Goal: Task Accomplishment & Management: Use online tool/utility

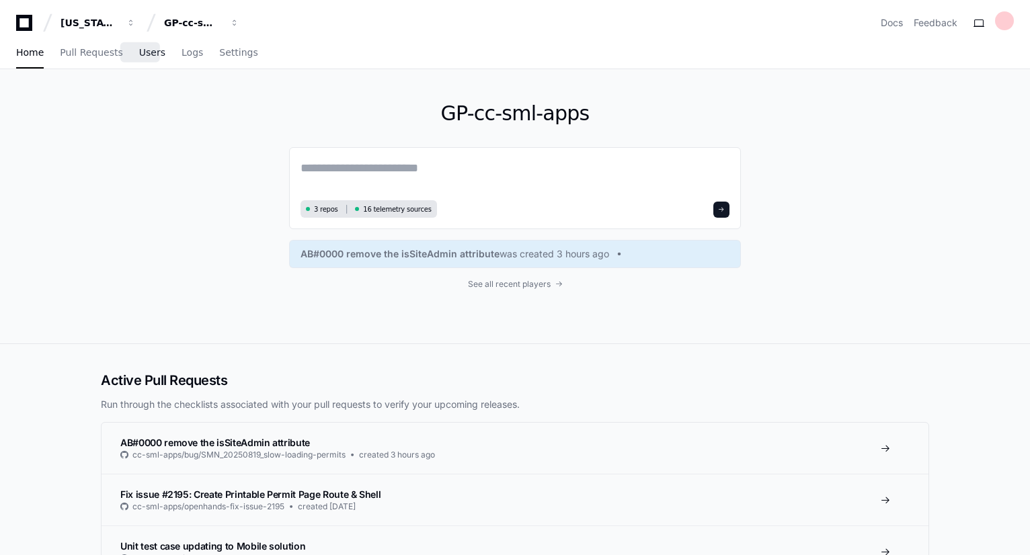
click at [139, 53] on span "Users" at bounding box center [152, 52] width 26 height 8
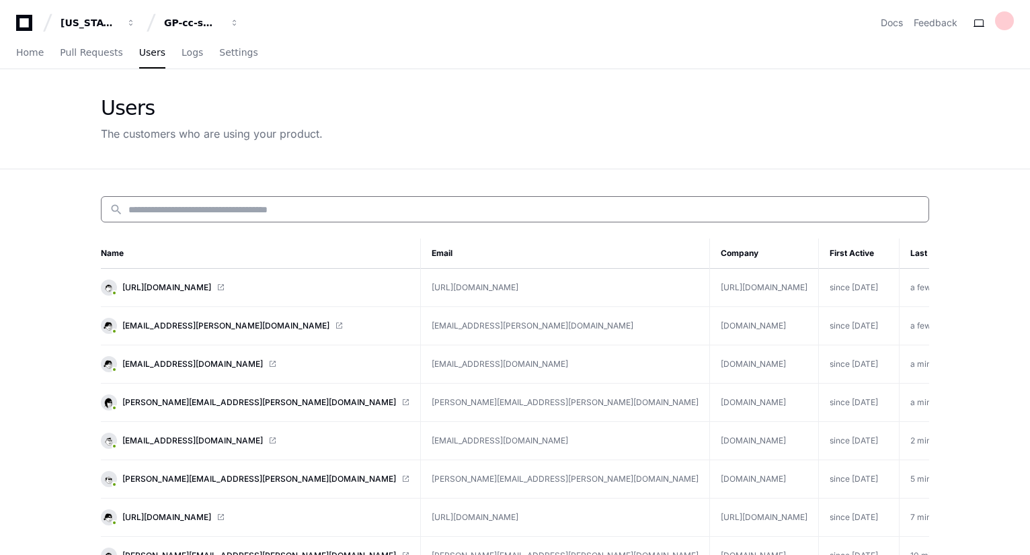
click at [245, 208] on input at bounding box center [524, 209] width 792 height 13
paste input "******"
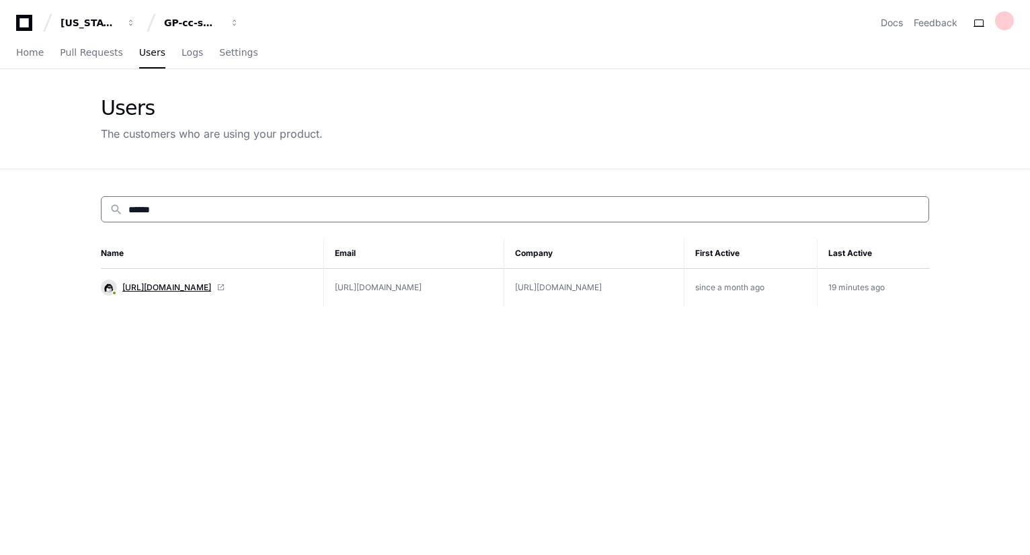
type input "******"
click at [194, 286] on span "[URL][DOMAIN_NAME]" at bounding box center [166, 287] width 89 height 11
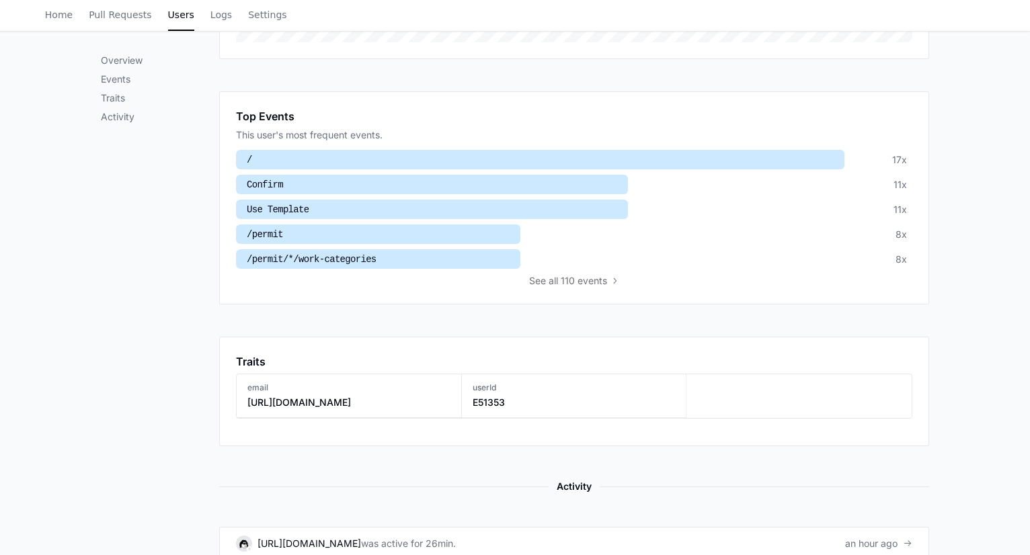
scroll to position [702, 0]
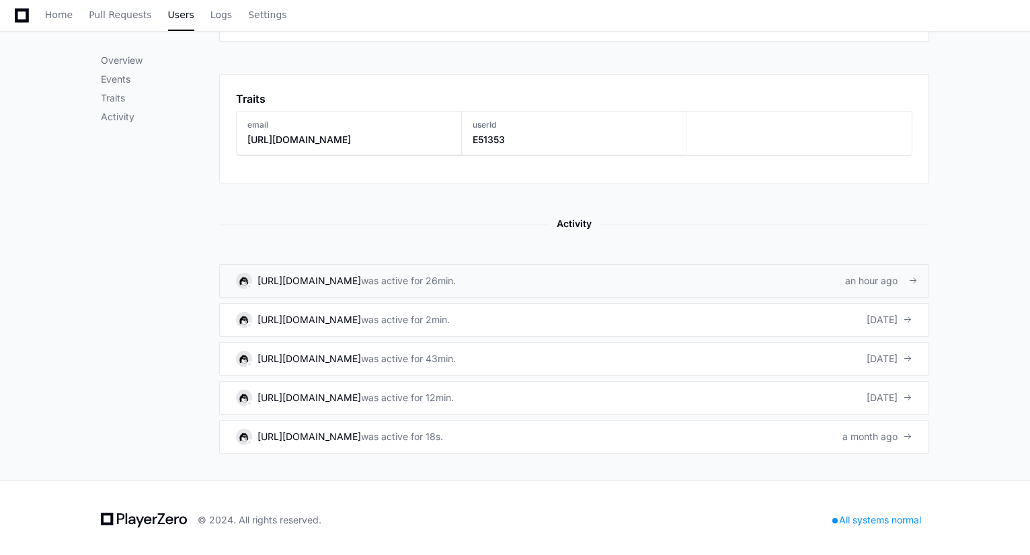
click at [339, 275] on div "[URL][DOMAIN_NAME]" at bounding box center [308, 280] width 103 height 13
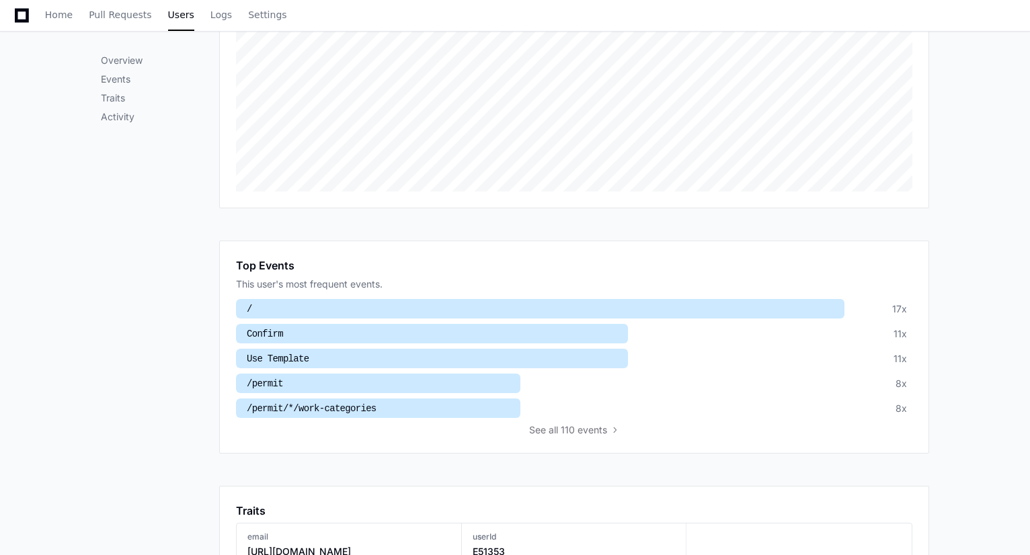
scroll to position [0, 0]
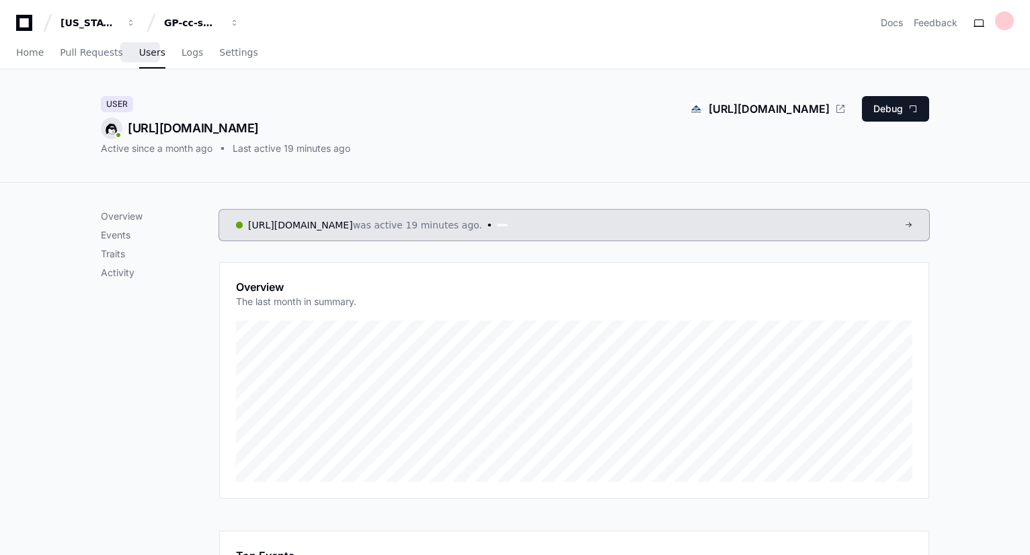
click at [139, 56] on span "Users" at bounding box center [152, 52] width 26 height 8
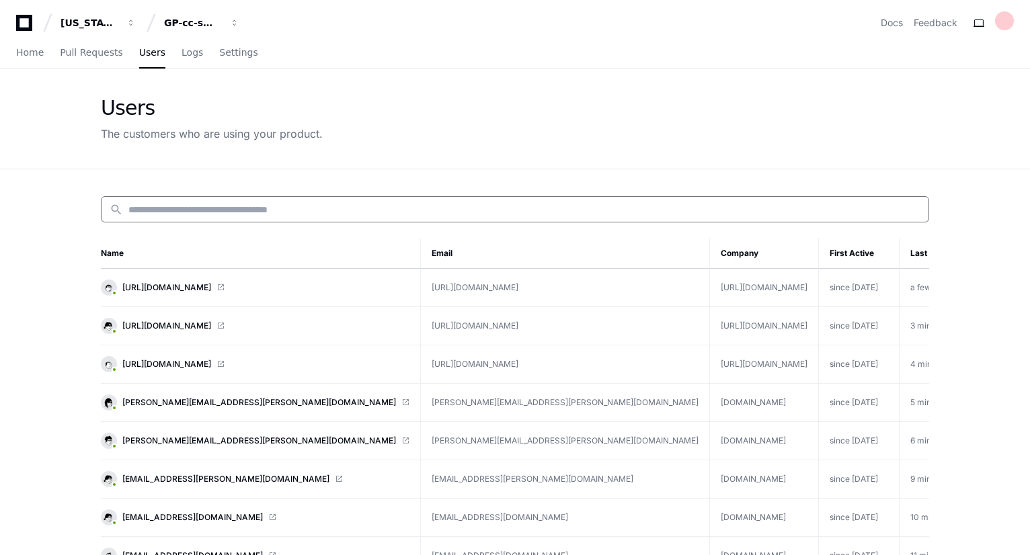
click at [358, 206] on input at bounding box center [524, 209] width 792 height 13
paste input "******"
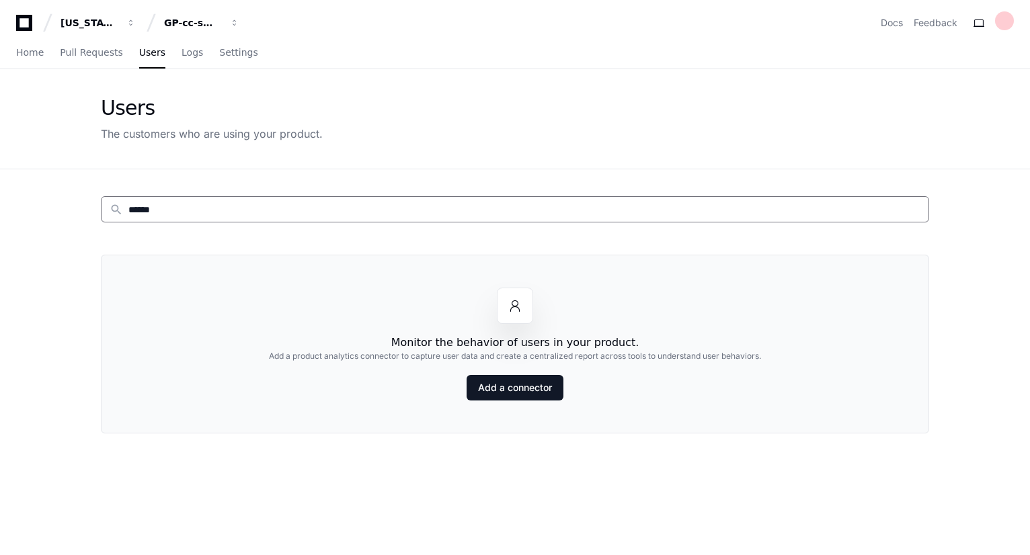
type input "******"
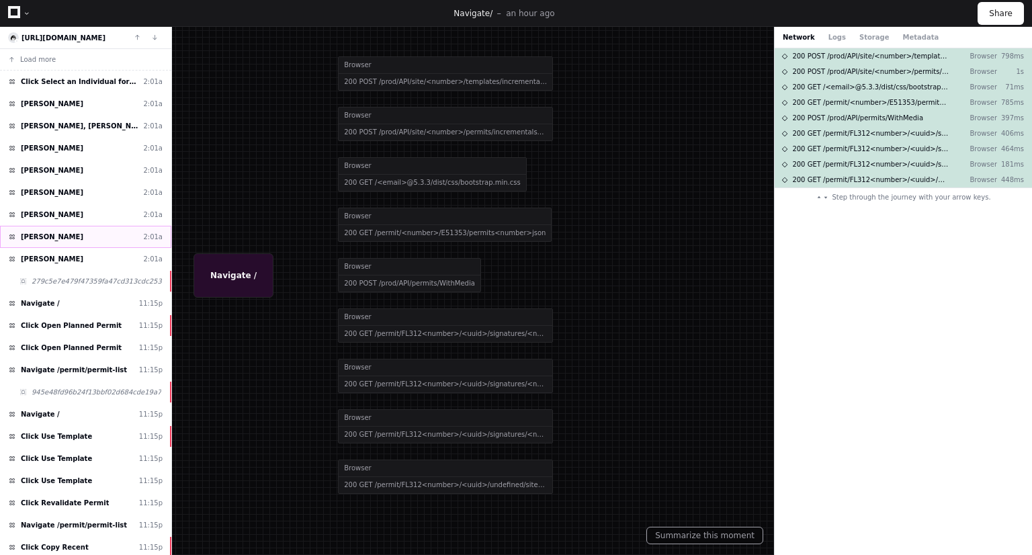
click at [92, 228] on div "[PERSON_NAME] 2:01a" at bounding box center [85, 237] width 171 height 22
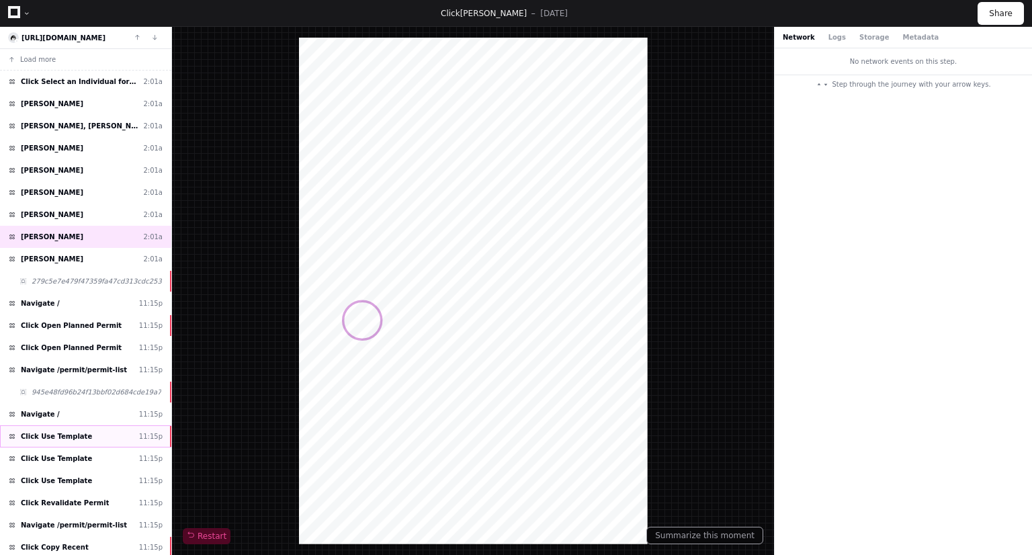
click at [93, 434] on div "Click Use Template 11:15p" at bounding box center [85, 436] width 171 height 22
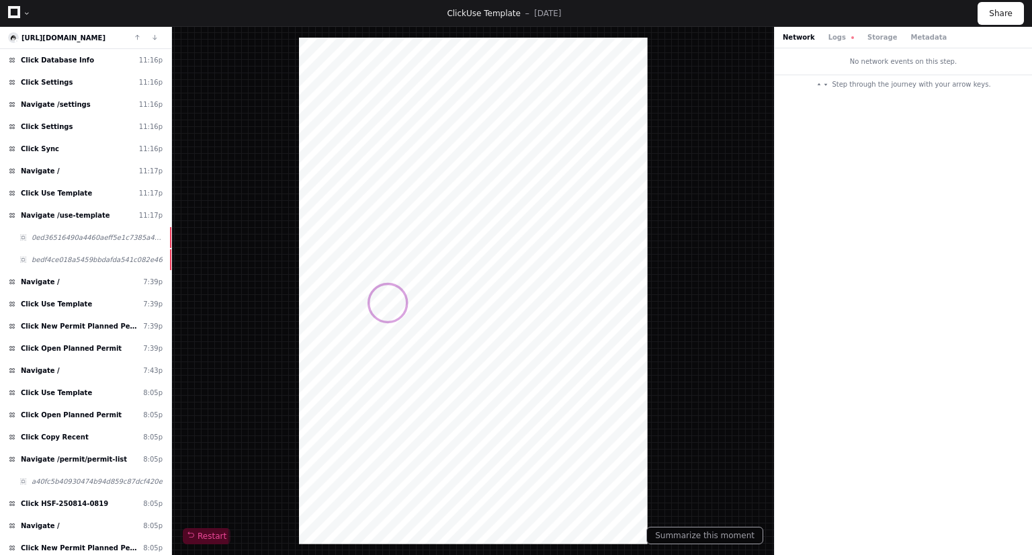
scroll to position [851, 0]
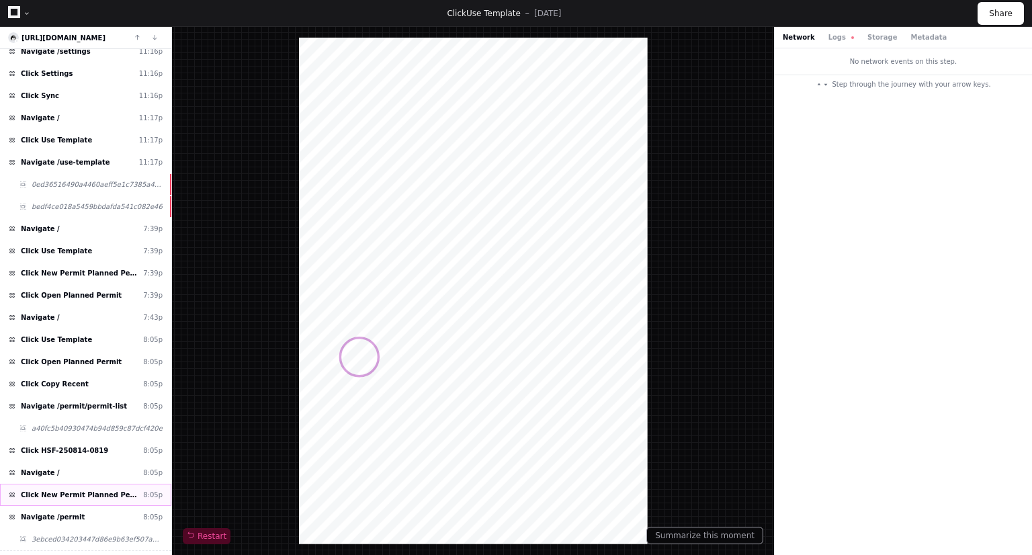
click at [79, 485] on div "Click New Permit Planned Permit Template 8:05p" at bounding box center [85, 495] width 171 height 22
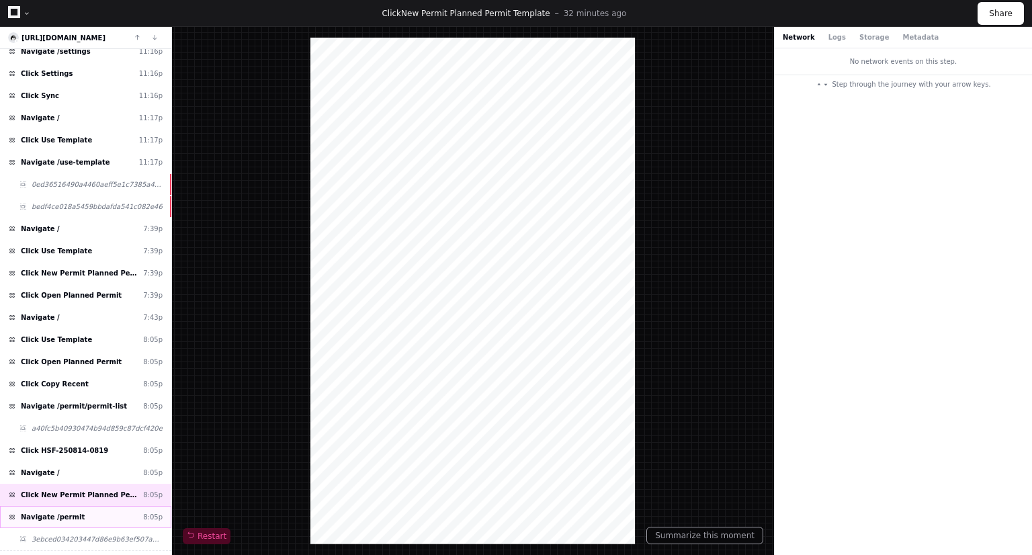
click at [87, 506] on div "Navigate /permit 8:05p" at bounding box center [85, 517] width 171 height 22
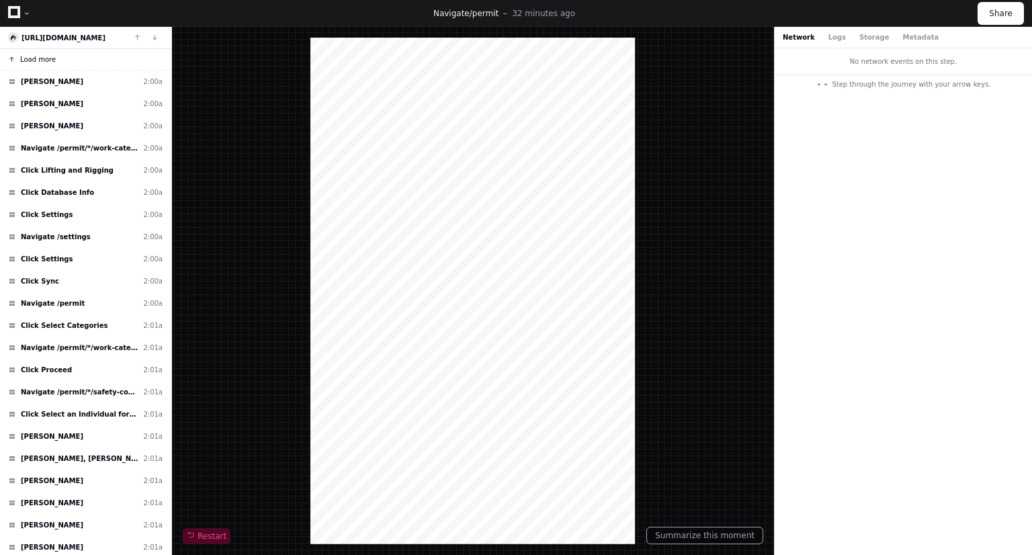
click at [43, 61] on span "Load more" at bounding box center [38, 59] width 36 height 10
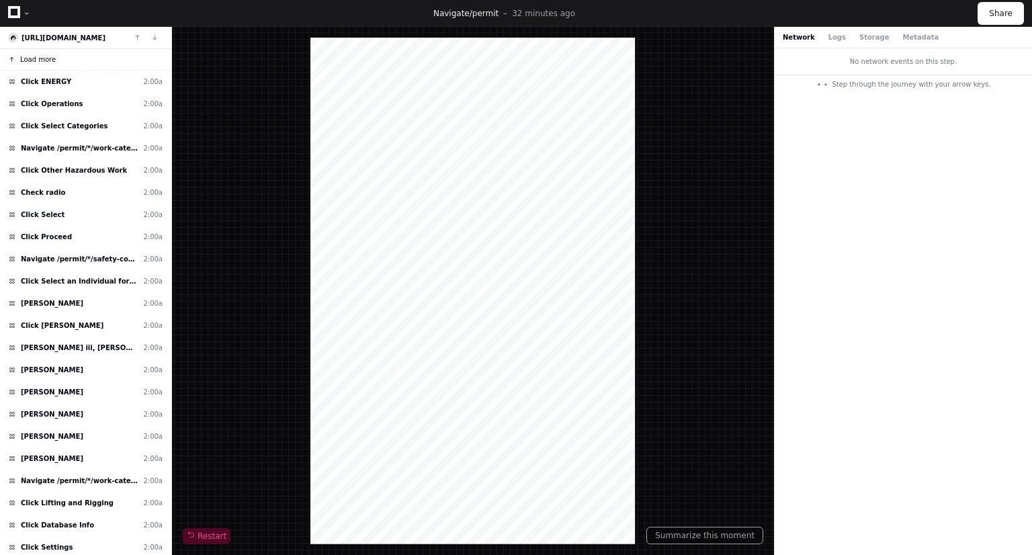
click at [43, 61] on span "Load more" at bounding box center [38, 59] width 36 height 10
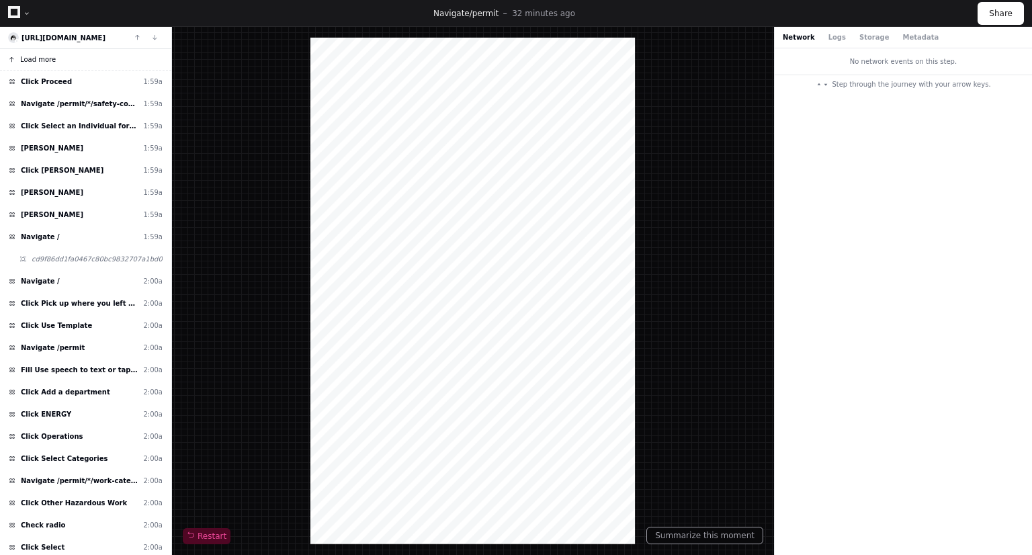
click at [43, 61] on span "Load more" at bounding box center [38, 59] width 36 height 10
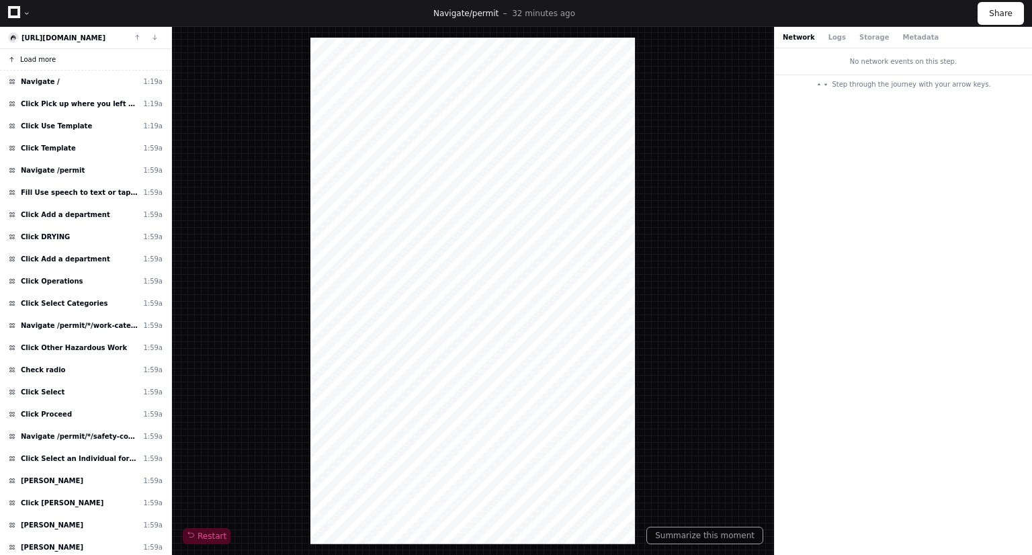
click at [43, 61] on span "Load more" at bounding box center [38, 59] width 36 height 10
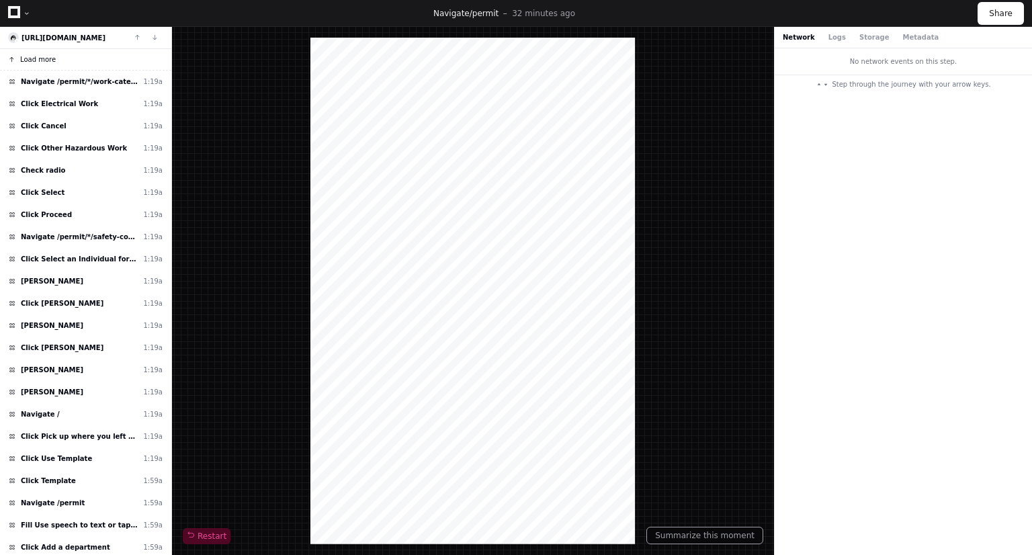
click at [43, 61] on span "Load more" at bounding box center [38, 59] width 36 height 10
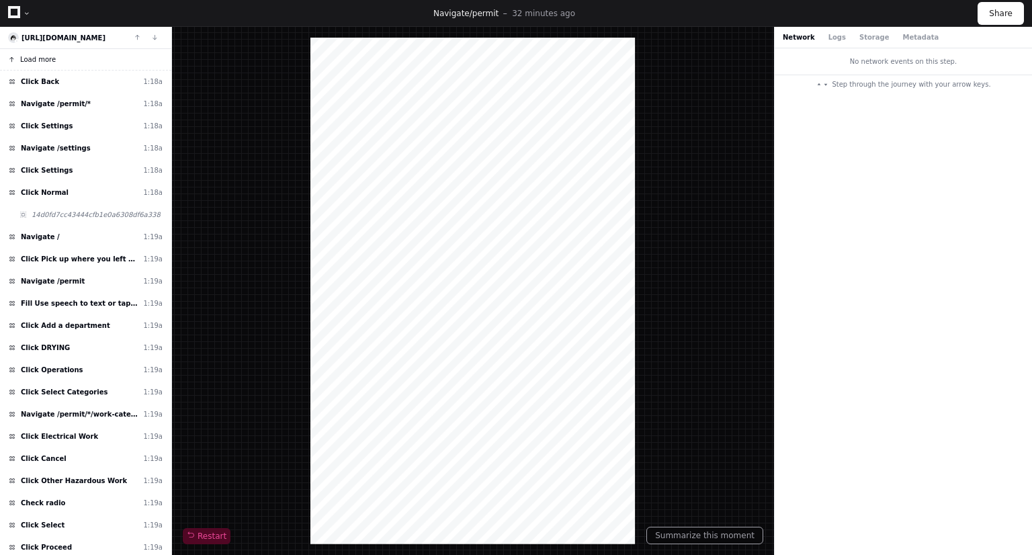
click at [43, 61] on span "Load more" at bounding box center [38, 59] width 36 height 10
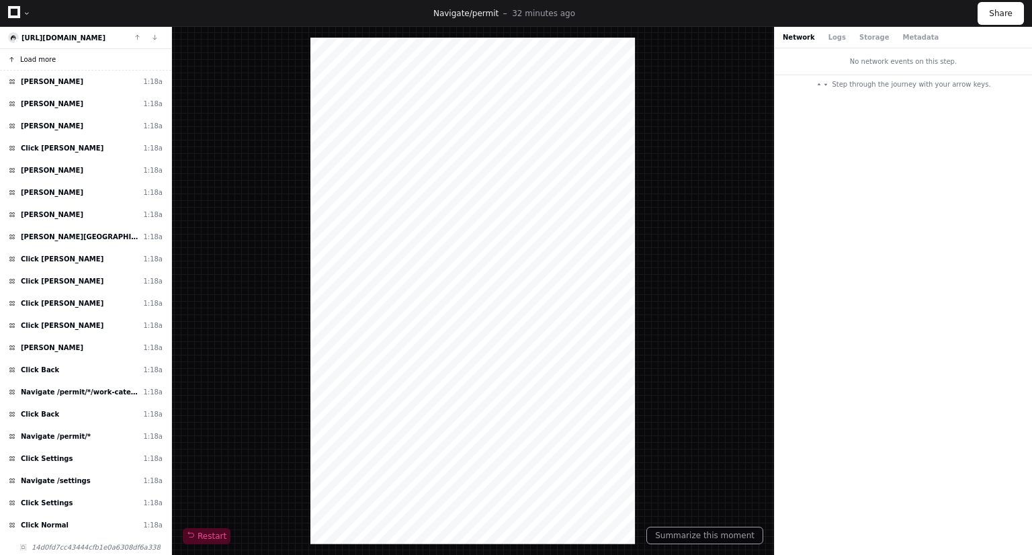
click at [43, 61] on span "Load more" at bounding box center [38, 59] width 36 height 10
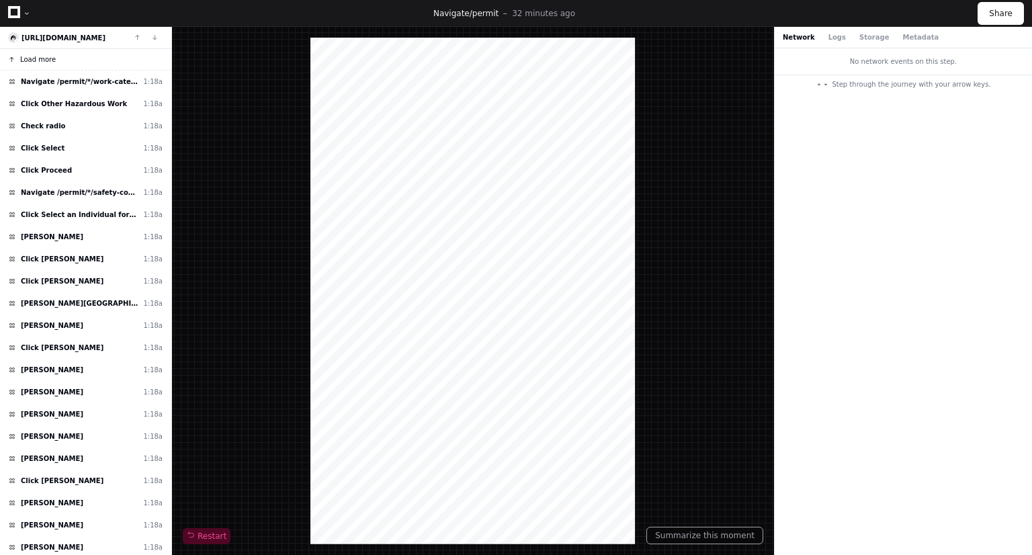
click at [43, 61] on span "Load more" at bounding box center [38, 59] width 36 height 10
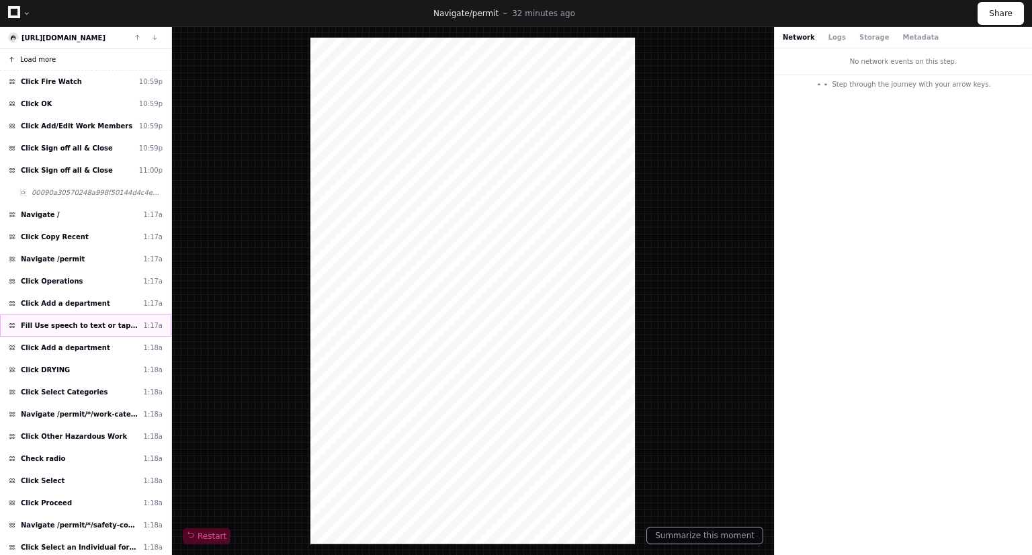
click at [86, 321] on span "Fill Use speech to text or tap here for the keyboard" at bounding box center [79, 326] width 117 height 10
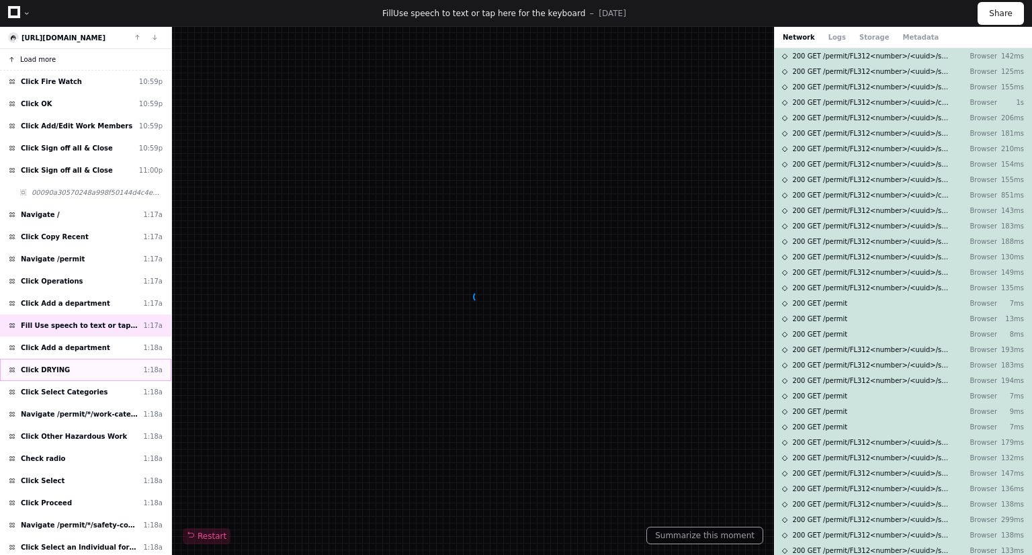
click at [87, 365] on div "Click DRYING 1:18a" at bounding box center [85, 370] width 171 height 22
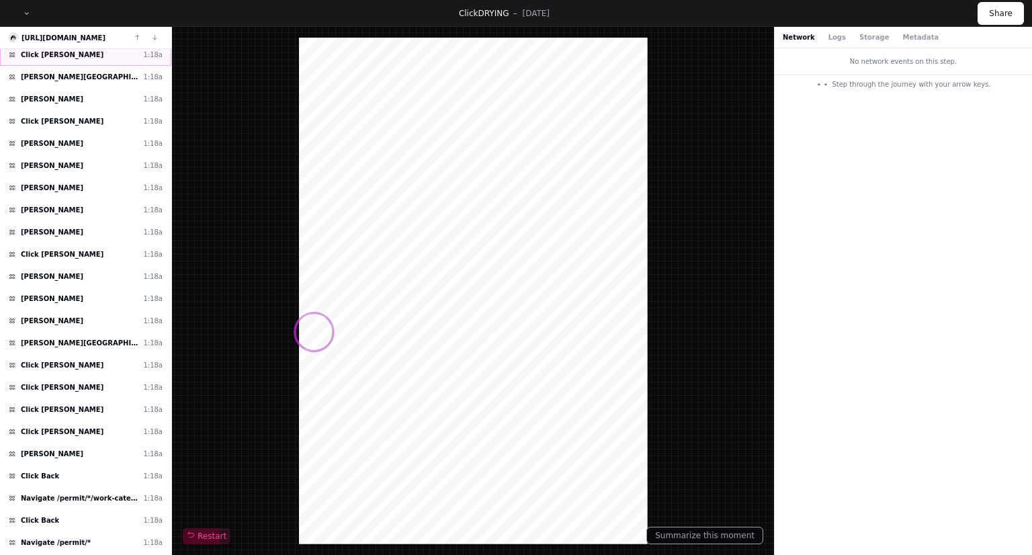
scroll to position [586, 0]
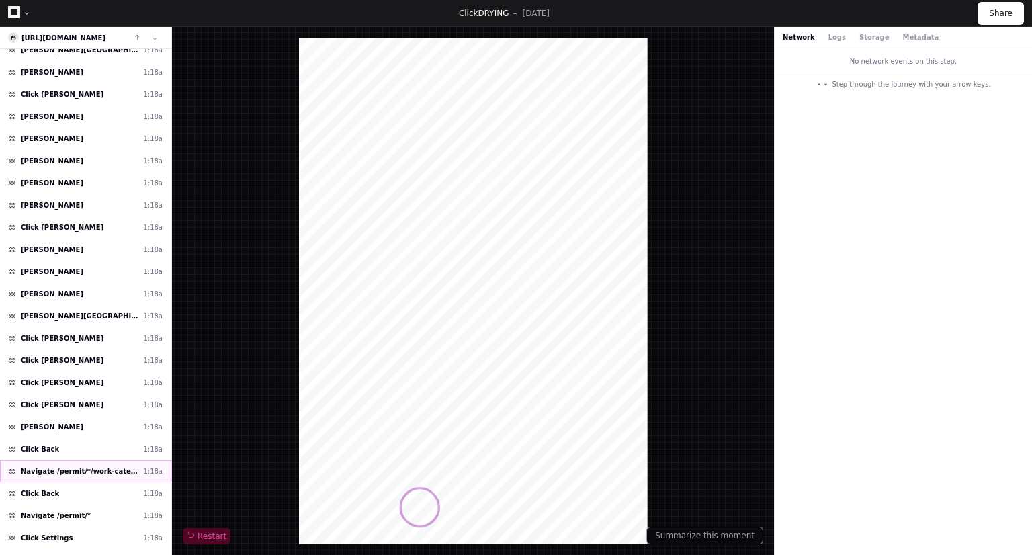
click at [126, 466] on span "Navigate /permit/*/work-categories" at bounding box center [79, 471] width 117 height 10
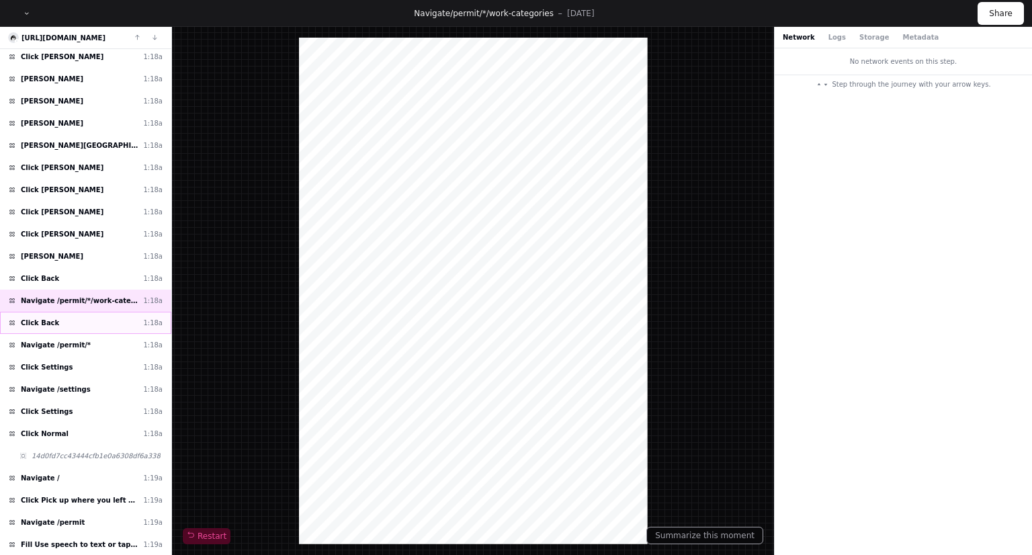
scroll to position [758, 0]
click at [92, 313] on div "Click Back 1:18a" at bounding box center [85, 321] width 171 height 22
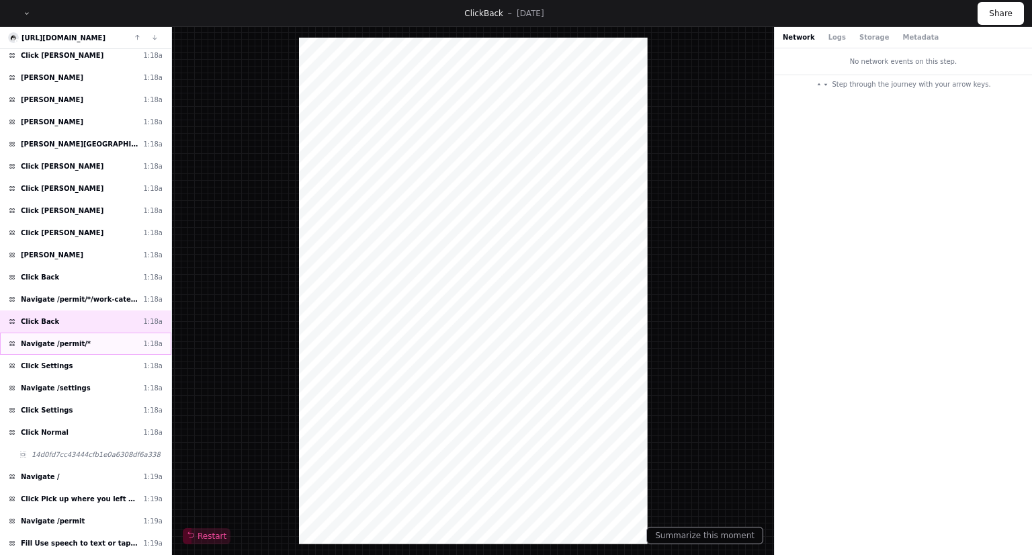
click at [87, 333] on div "Navigate /permit/* 1:18a" at bounding box center [85, 344] width 171 height 22
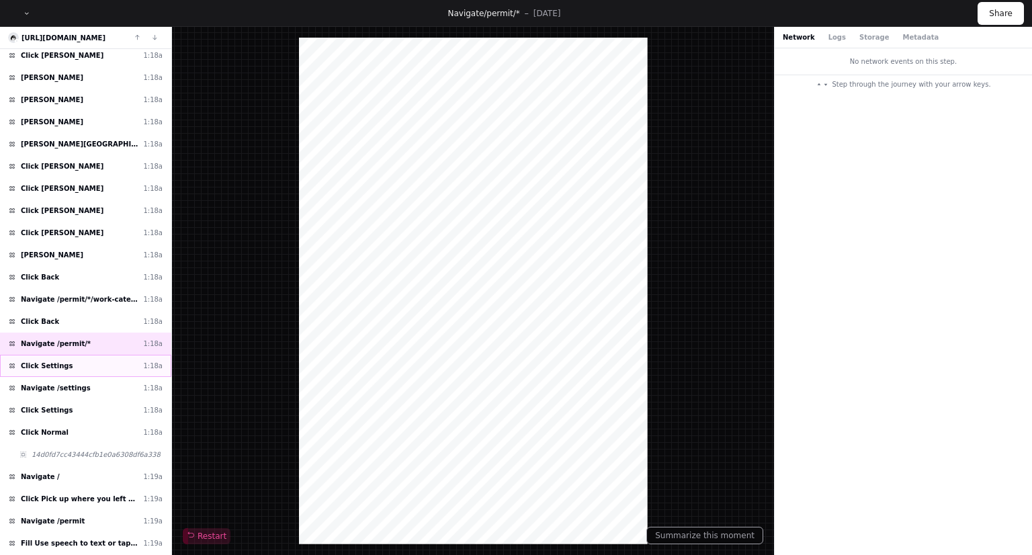
click at [89, 361] on div "Click Settings 1:18a" at bounding box center [85, 366] width 171 height 22
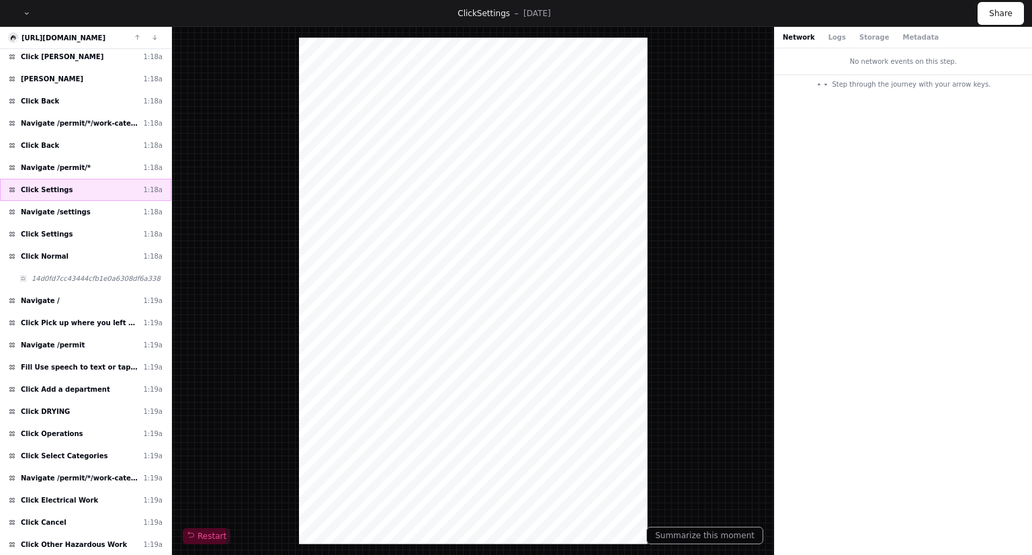
scroll to position [935, 0]
click at [99, 472] on span "Navigate /permit/*/work-categories" at bounding box center [79, 477] width 117 height 10
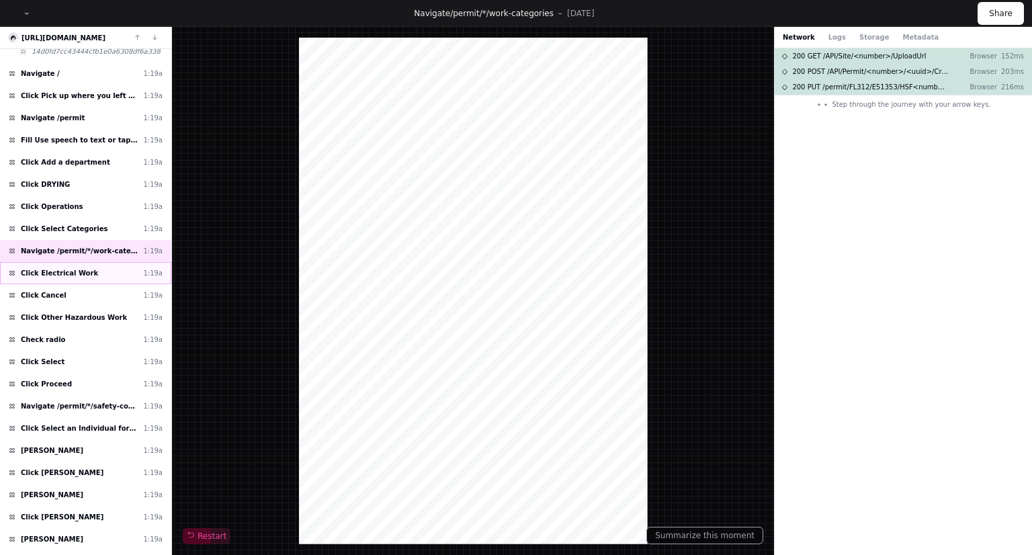
scroll to position [1169, 0]
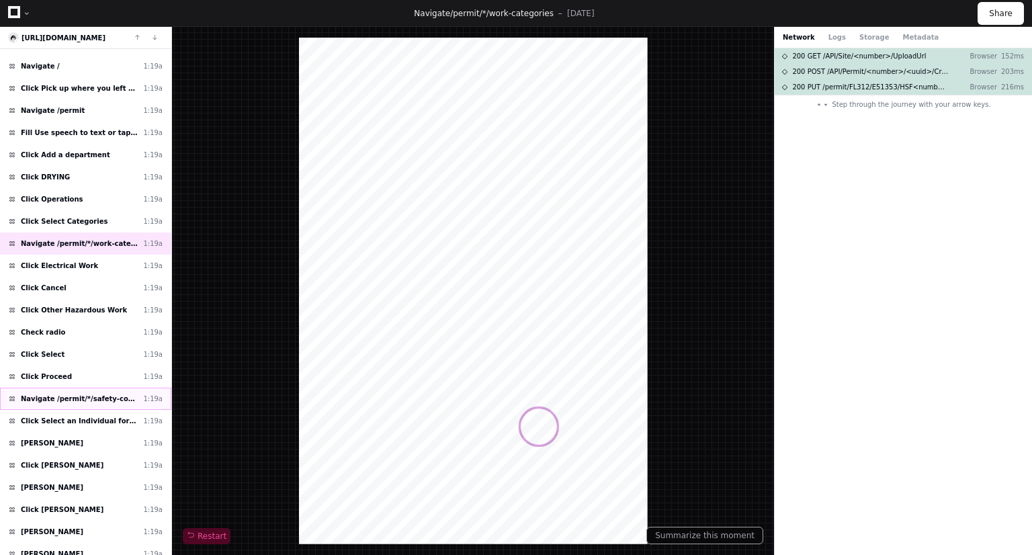
click at [89, 394] on span "Navigate /permit/*/safety-conversation" at bounding box center [79, 399] width 117 height 10
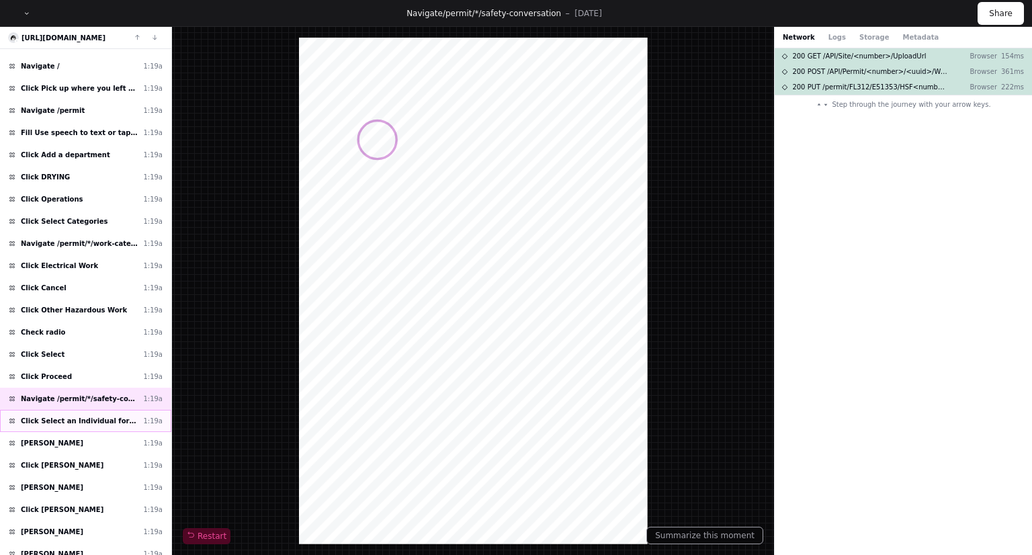
click at [89, 410] on div "Click Select an Individual for the role 1:19a" at bounding box center [85, 421] width 171 height 22
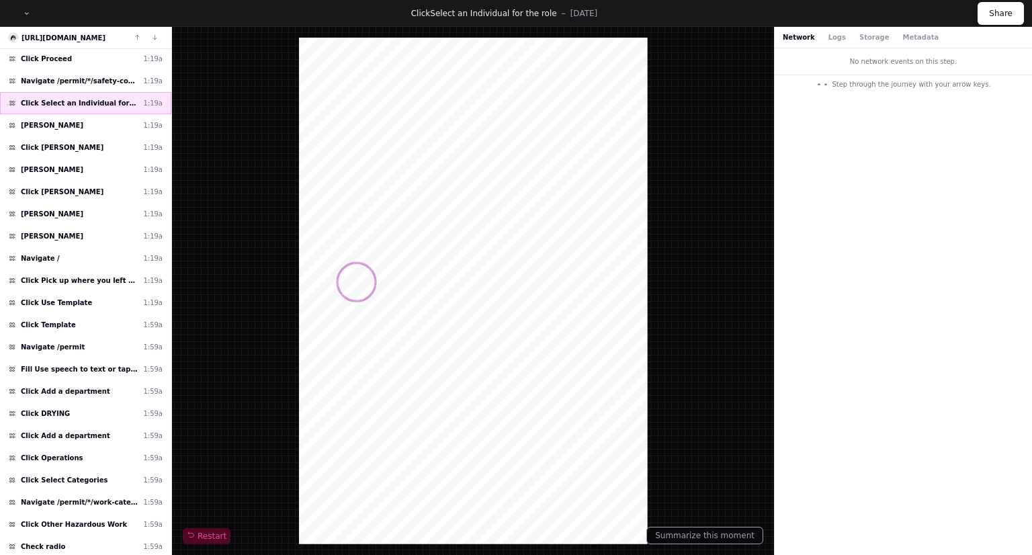
scroll to position [1492, 0]
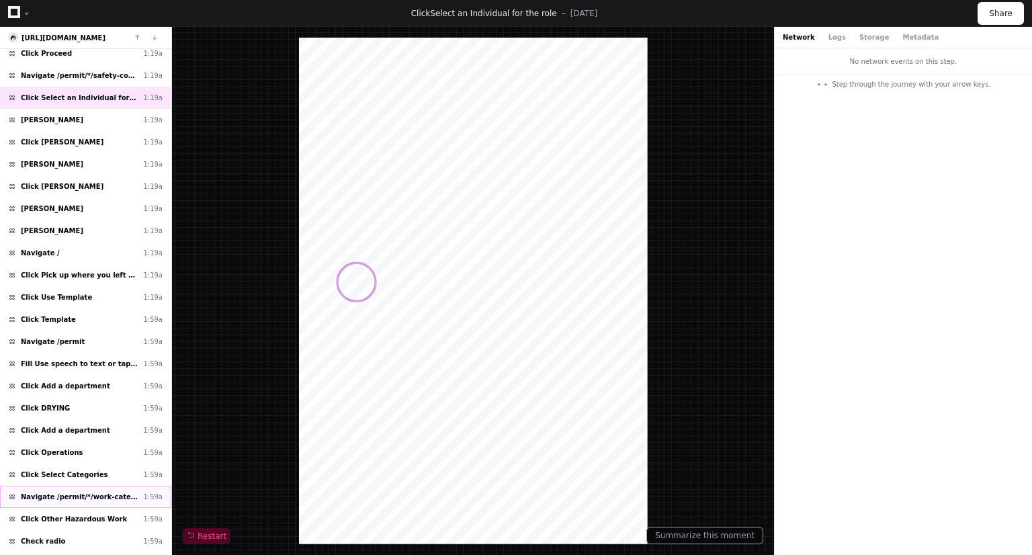
click at [101, 492] on span "Navigate /permit/*/work-categories" at bounding box center [79, 497] width 117 height 10
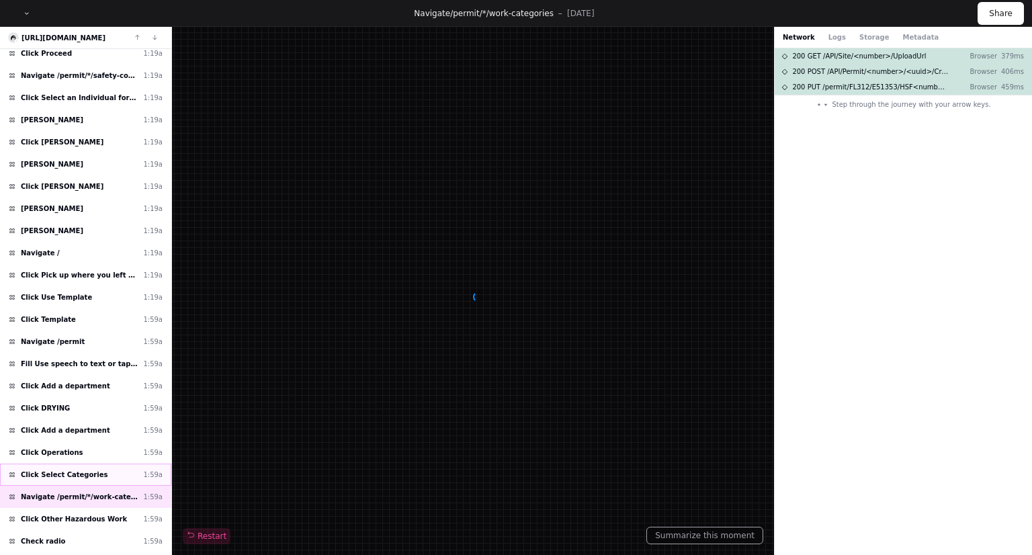
click at [89, 464] on div "Click Select Categories 1:59a" at bounding box center [85, 475] width 171 height 22
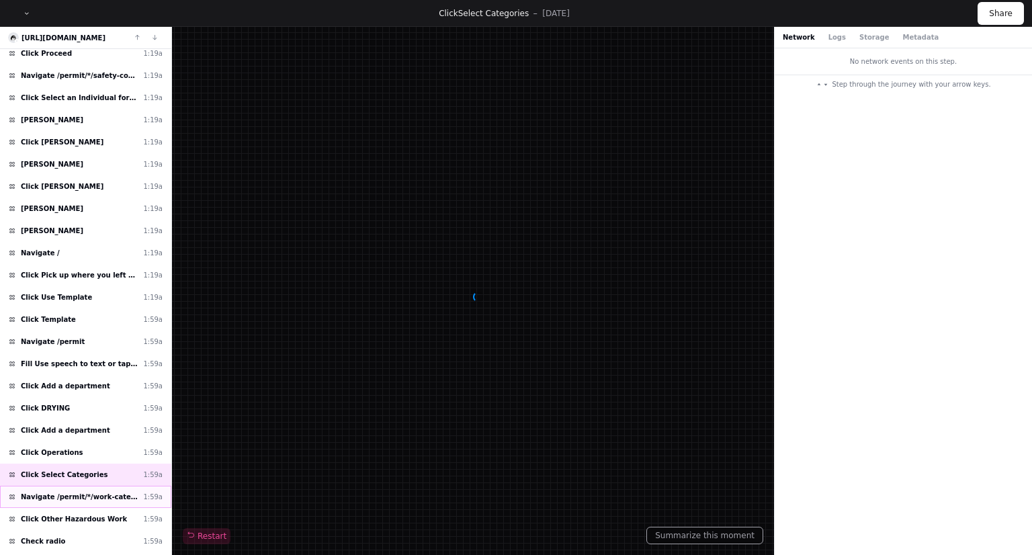
click at [99, 492] on span "Navigate /permit/*/work-categories" at bounding box center [79, 497] width 117 height 10
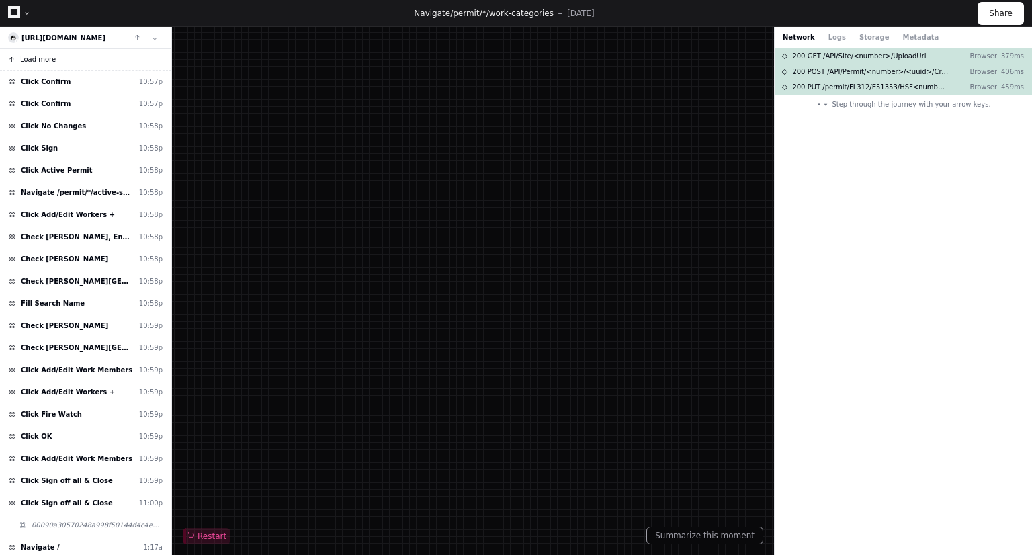
click at [51, 57] on span "Load more" at bounding box center [38, 59] width 36 height 10
click at [51, 57] on button "Loading . . ." at bounding box center [85, 60] width 171 height 22
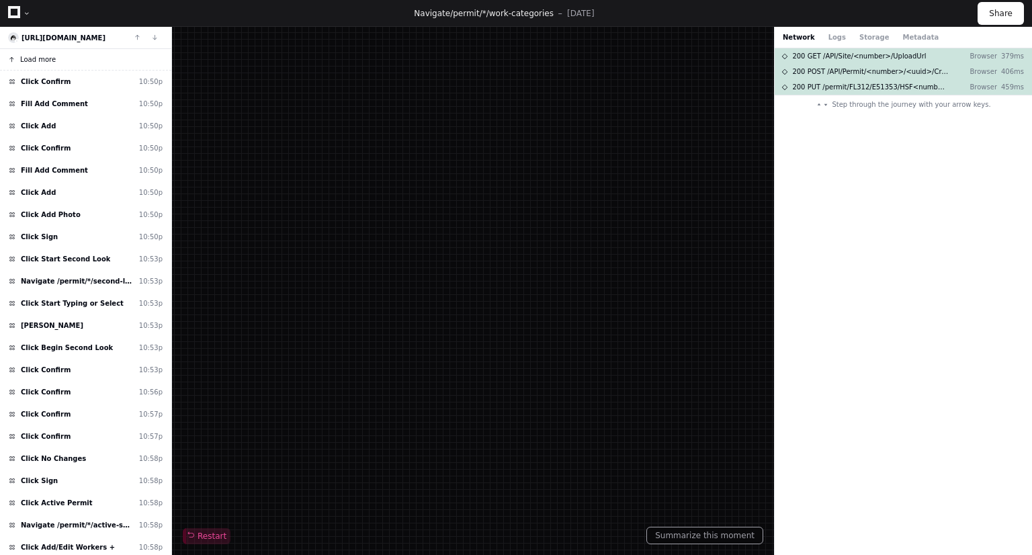
click at [51, 57] on span "Load more" at bounding box center [38, 59] width 36 height 10
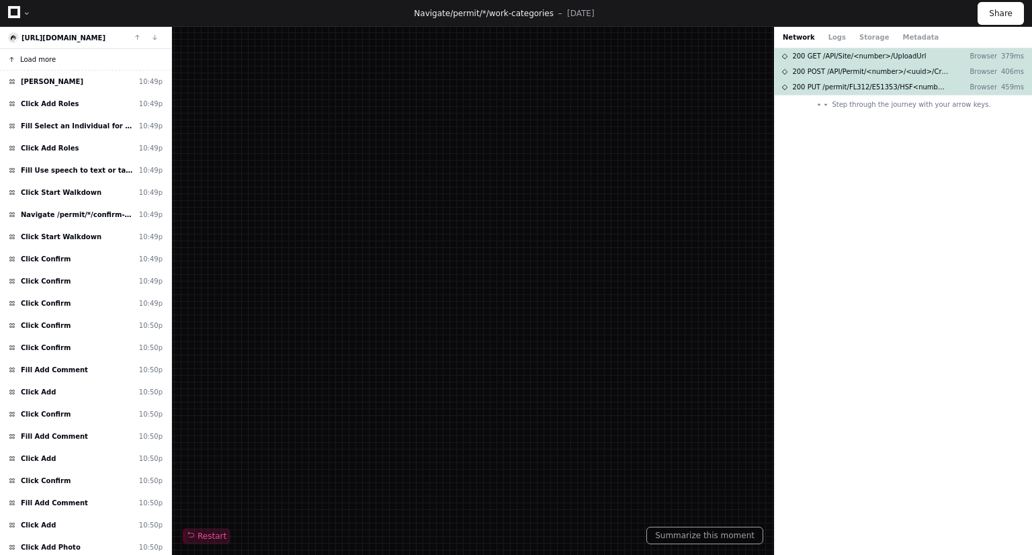
click at [51, 57] on span "Load more" at bounding box center [38, 59] width 36 height 10
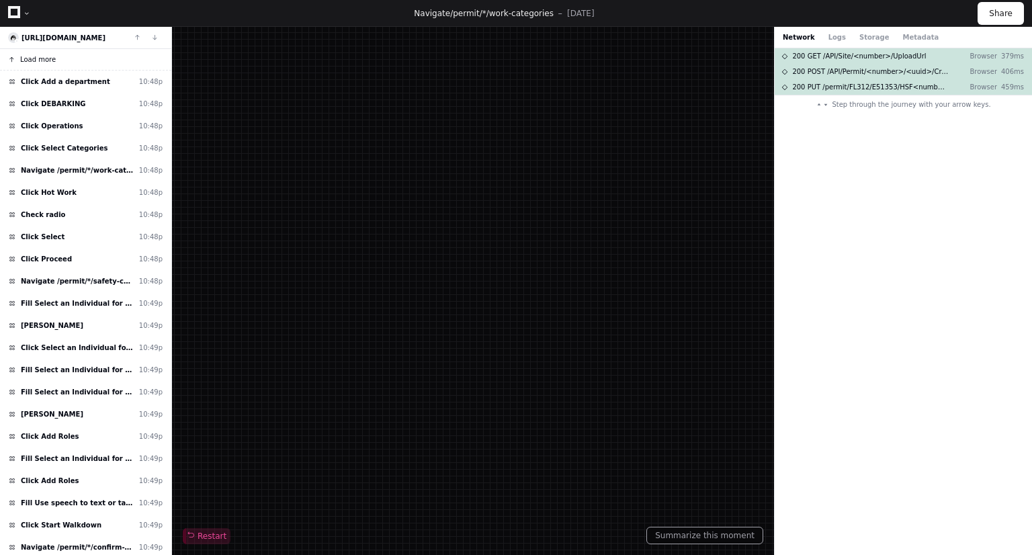
click at [45, 56] on span "Load more" at bounding box center [38, 59] width 36 height 10
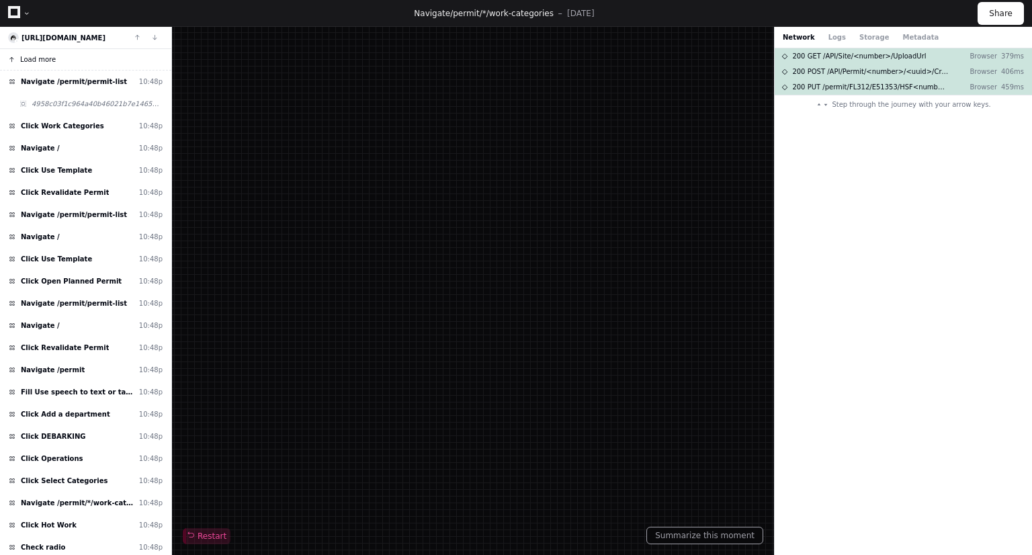
click at [45, 56] on span "Load more" at bounding box center [38, 59] width 36 height 10
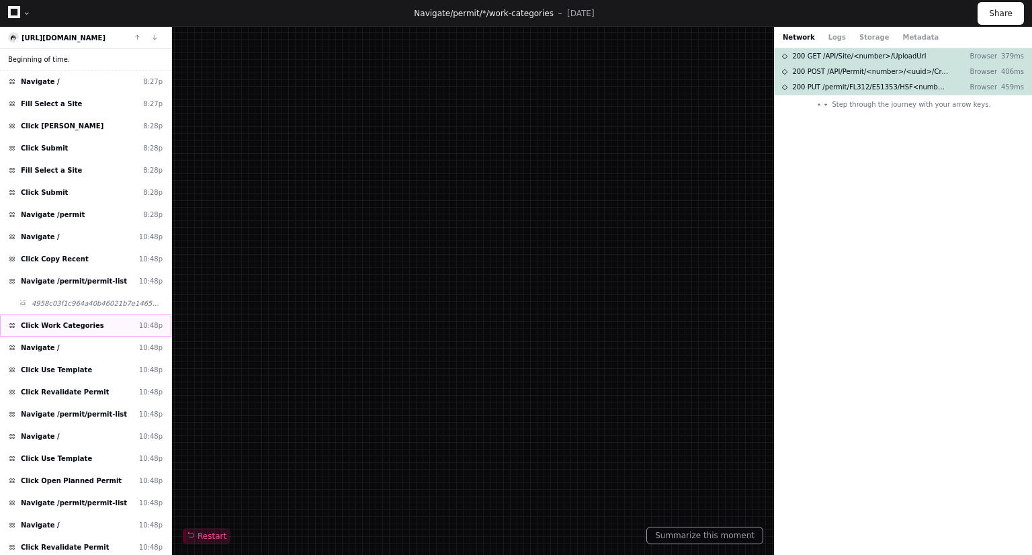
click at [93, 325] on div "Click Work Categories 10:48p" at bounding box center [85, 326] width 171 height 22
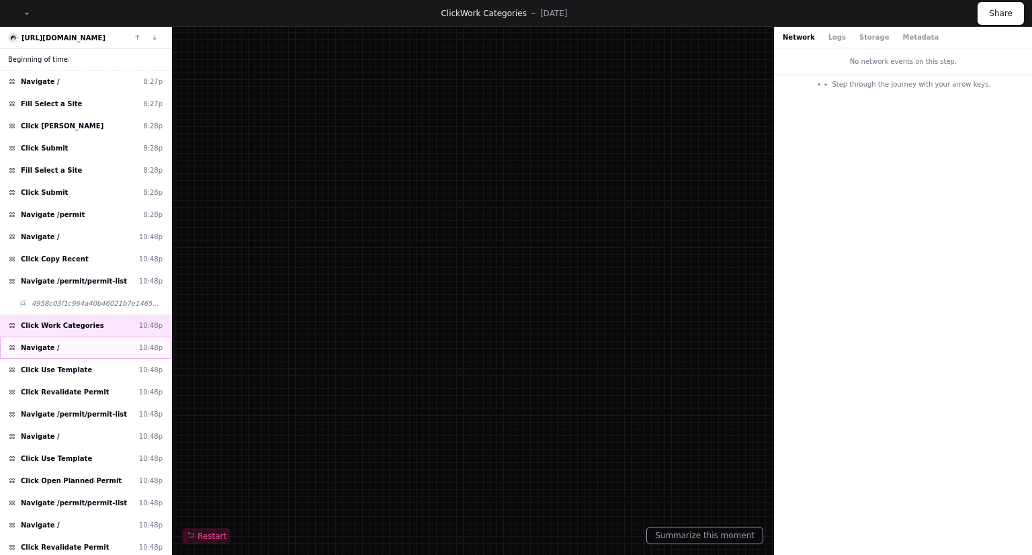
click at [82, 345] on div "Navigate / 10:48p" at bounding box center [85, 348] width 171 height 22
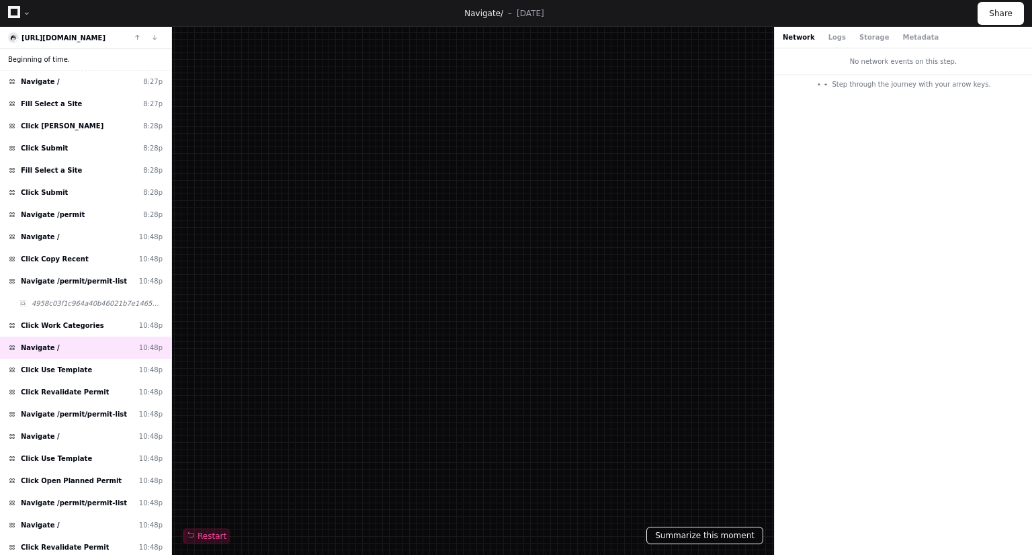
click at [718, 535] on button "Summarize this moment" at bounding box center [705, 535] width 117 height 17
click at [84, 363] on div "Click Use Template 10:48p" at bounding box center [85, 370] width 171 height 22
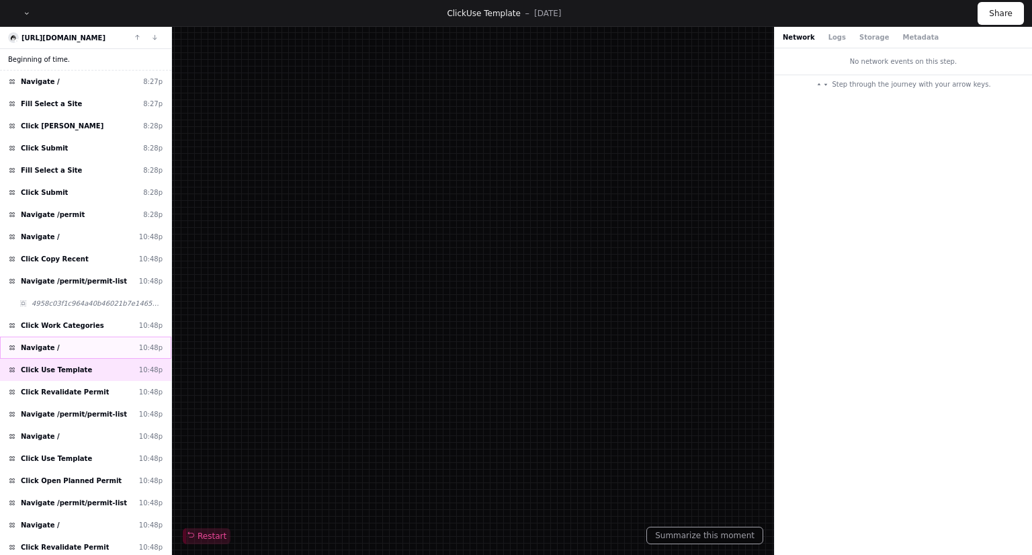
click at [90, 342] on div "Navigate / 10:48p" at bounding box center [85, 348] width 171 height 22
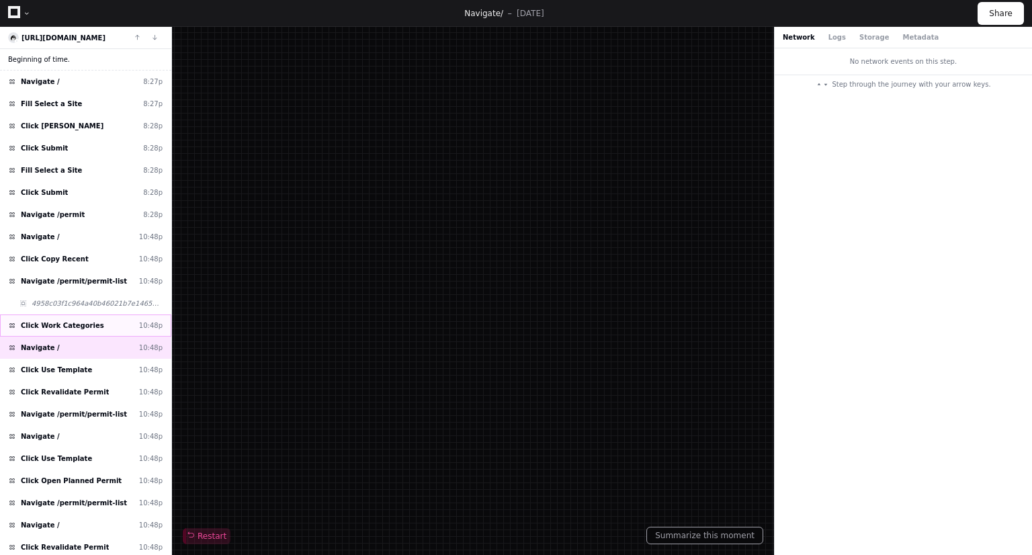
click at [99, 325] on div "Click Work Categories 10:48p" at bounding box center [85, 326] width 171 height 22
click at [84, 362] on div "Click Use Template 10:48p" at bounding box center [85, 370] width 171 height 22
click at [78, 350] on div "Navigate / 10:48p" at bounding box center [85, 348] width 171 height 22
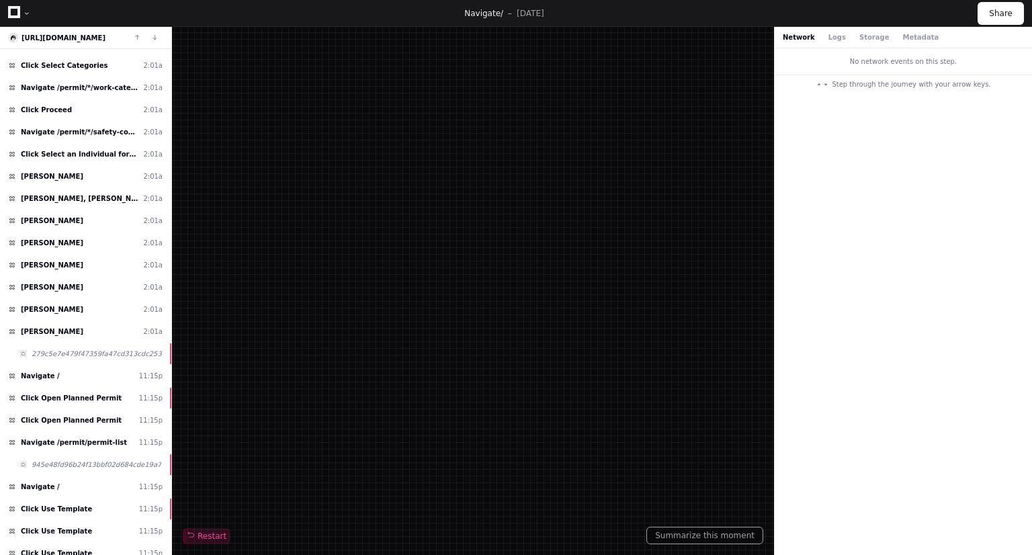
scroll to position [4969, 0]
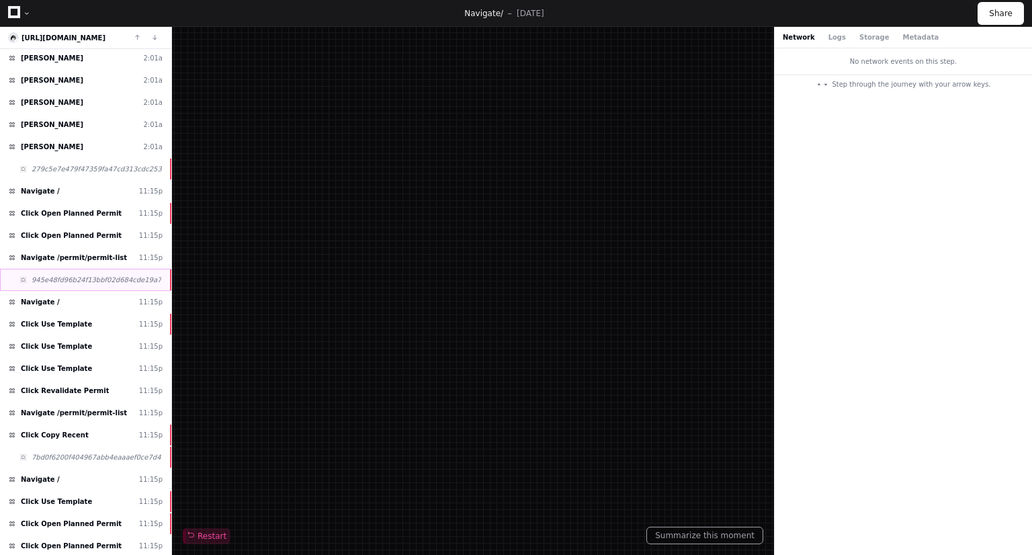
click at [94, 269] on div "945e48fd96b24f13bbf02d684cde19a7" at bounding box center [85, 280] width 171 height 22
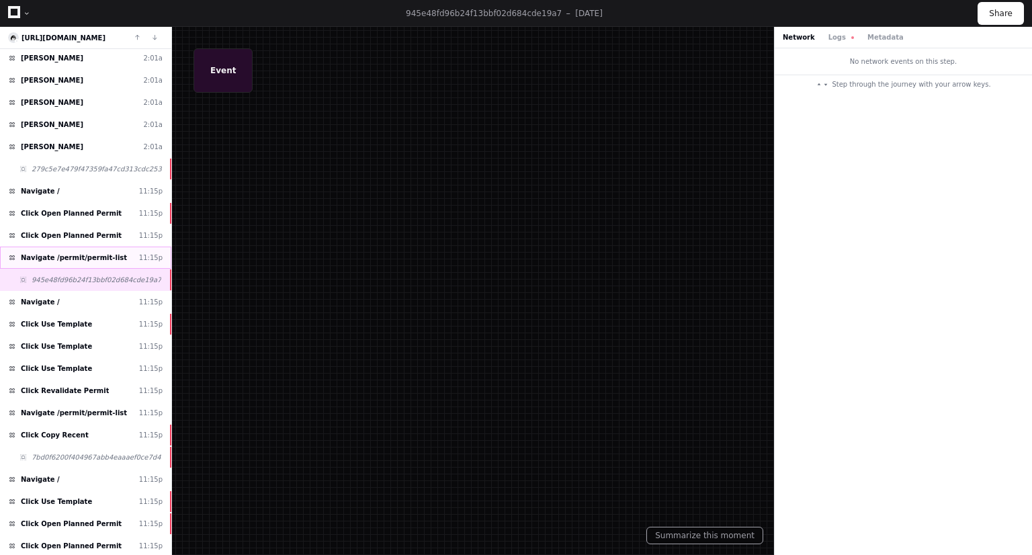
click at [93, 247] on div "Navigate /permit/permit-list 11:15p" at bounding box center [85, 258] width 171 height 22
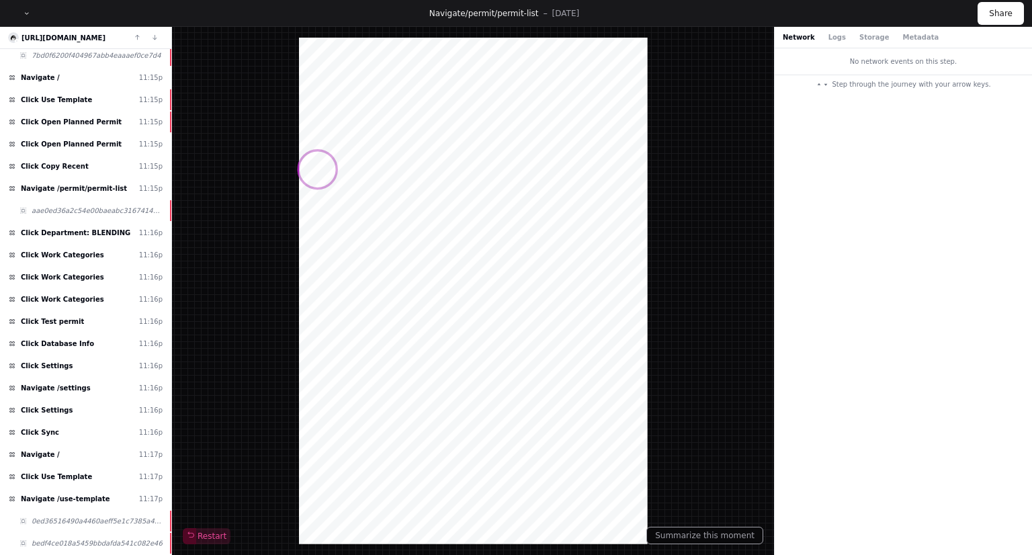
scroll to position [5389, 0]
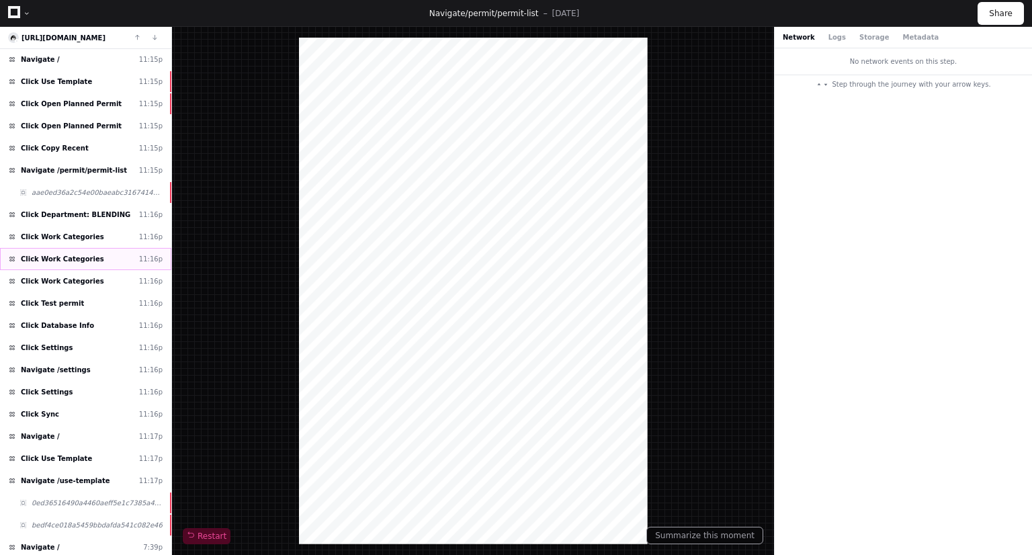
click at [88, 248] on div "Click Work Categories 11:16p" at bounding box center [85, 259] width 171 height 22
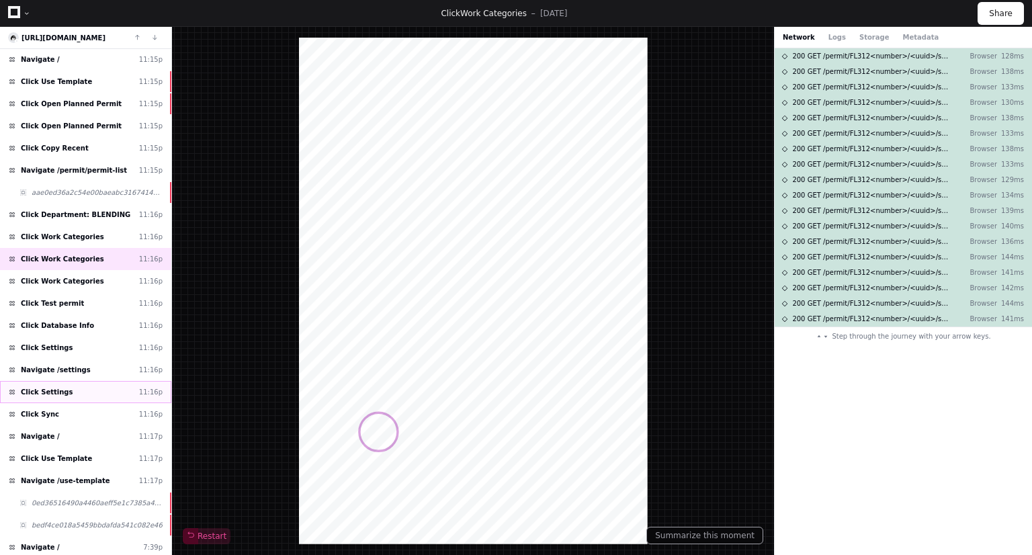
click at [85, 381] on div "Click Settings 11:16p" at bounding box center [85, 392] width 171 height 22
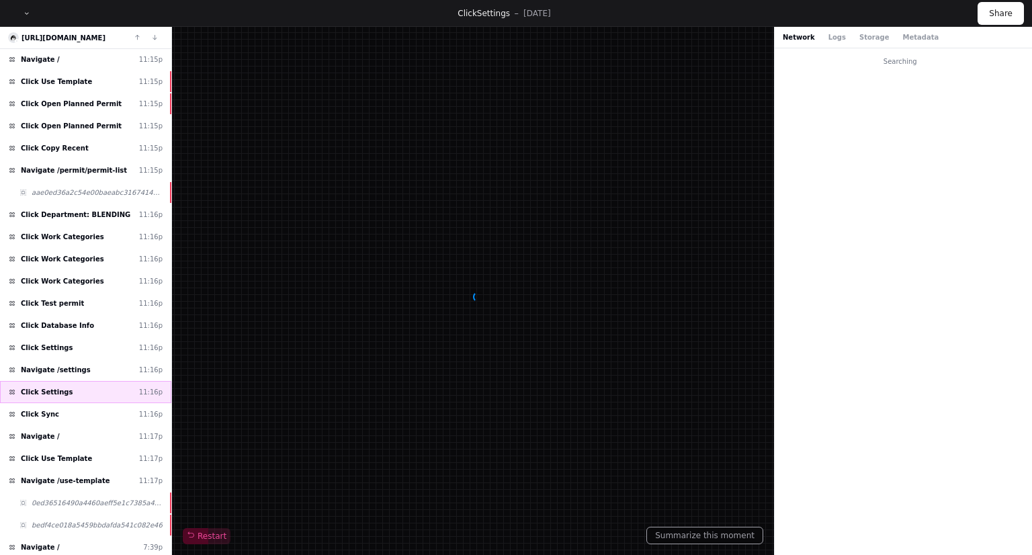
scroll to position [5620, 0]
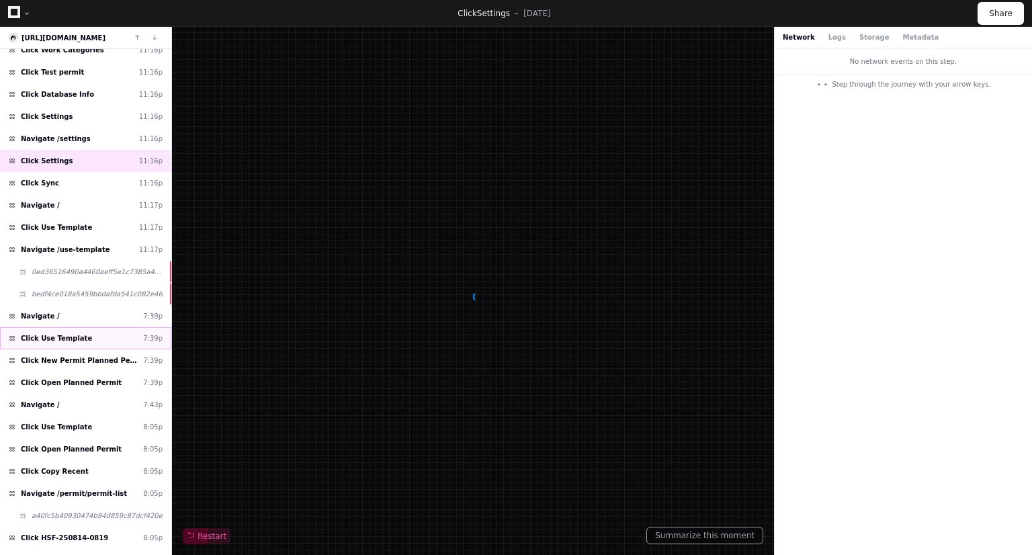
click at [79, 327] on div "Click Use Template 7:39p" at bounding box center [85, 338] width 171 height 22
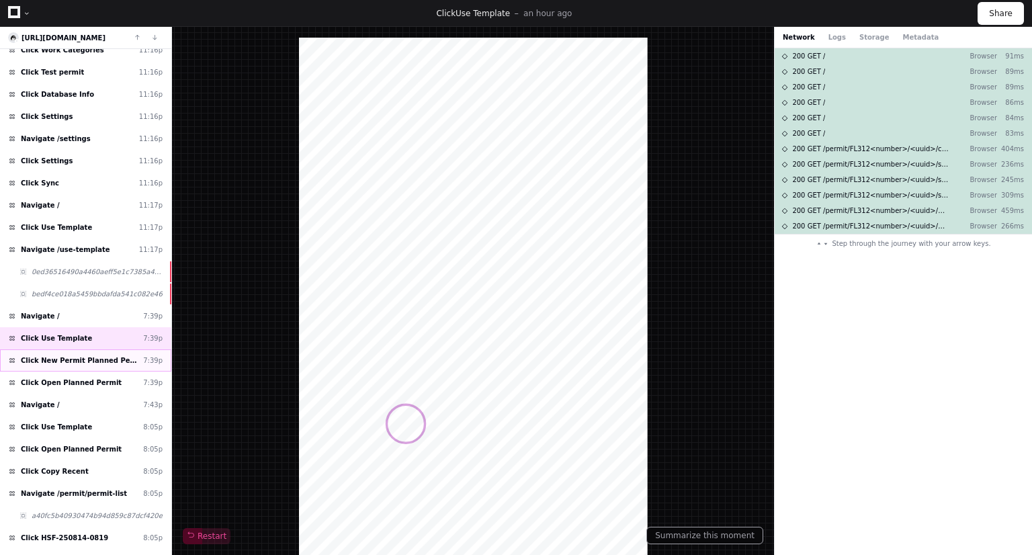
click at [91, 349] on div "Click New Permit Planned Permit Template 7:39p" at bounding box center [85, 360] width 171 height 22
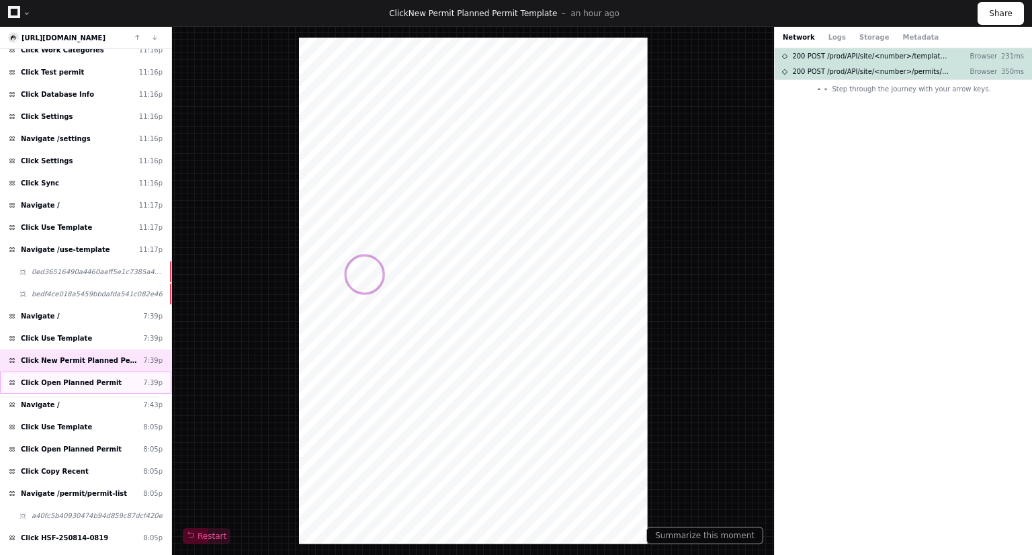
click at [94, 372] on div "Click Open Planned Permit 7:39p" at bounding box center [85, 383] width 171 height 22
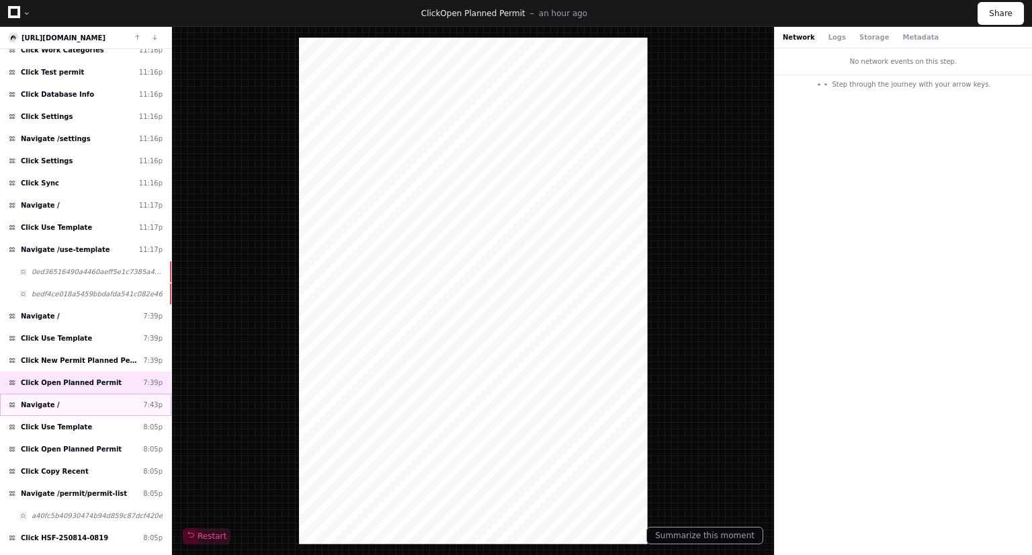
click at [89, 394] on div "Navigate / 7:43p" at bounding box center [85, 405] width 171 height 22
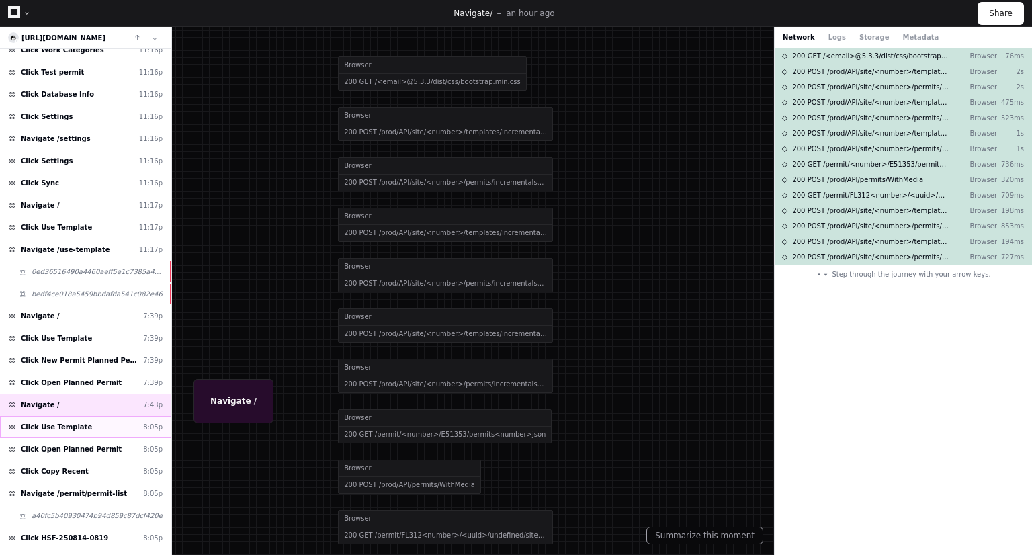
click at [91, 416] on div "Click Use Template 8:05p" at bounding box center [85, 427] width 171 height 22
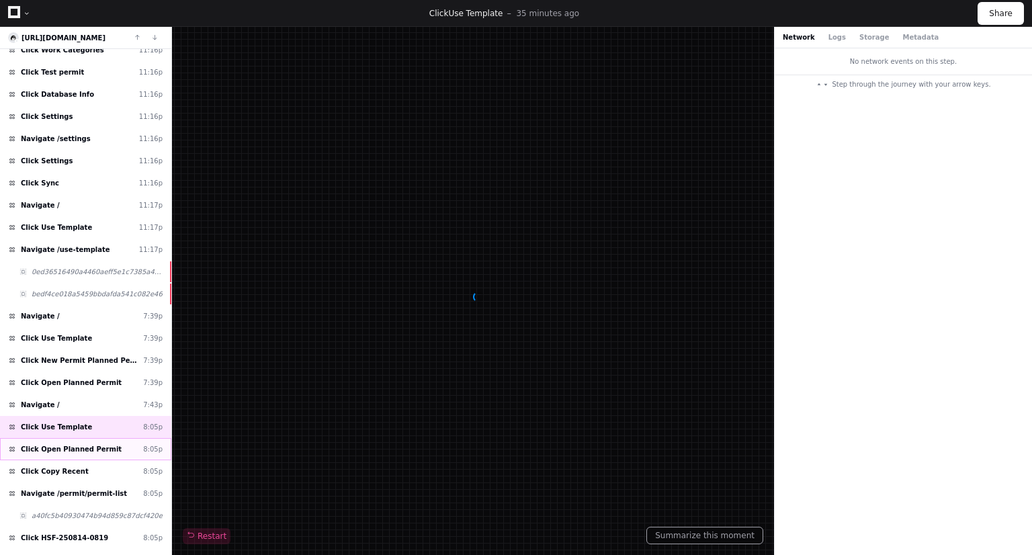
click at [94, 444] on span "Click Open Planned Permit" at bounding box center [71, 449] width 101 height 10
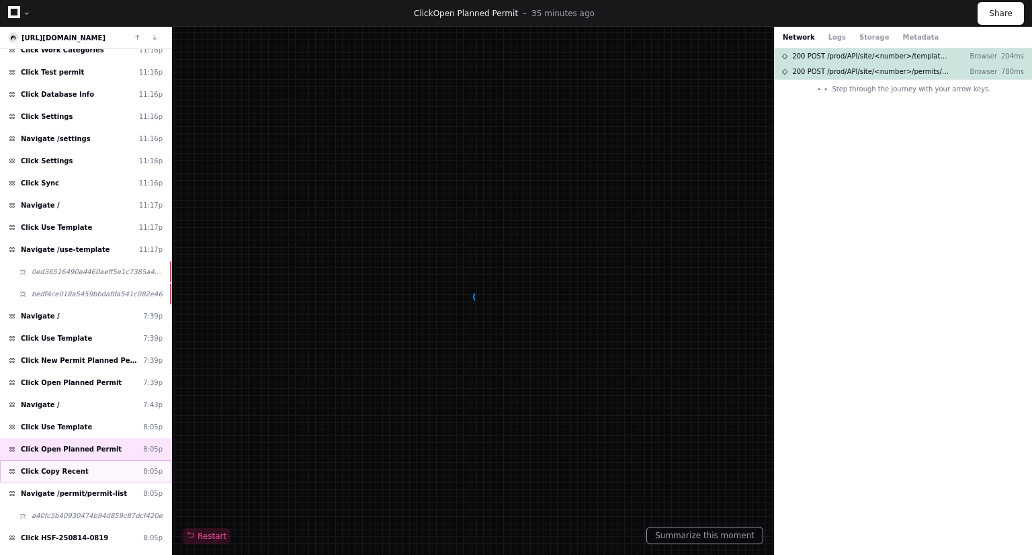
click at [99, 460] on div "Click Copy Recent 8:05p" at bounding box center [85, 471] width 171 height 22
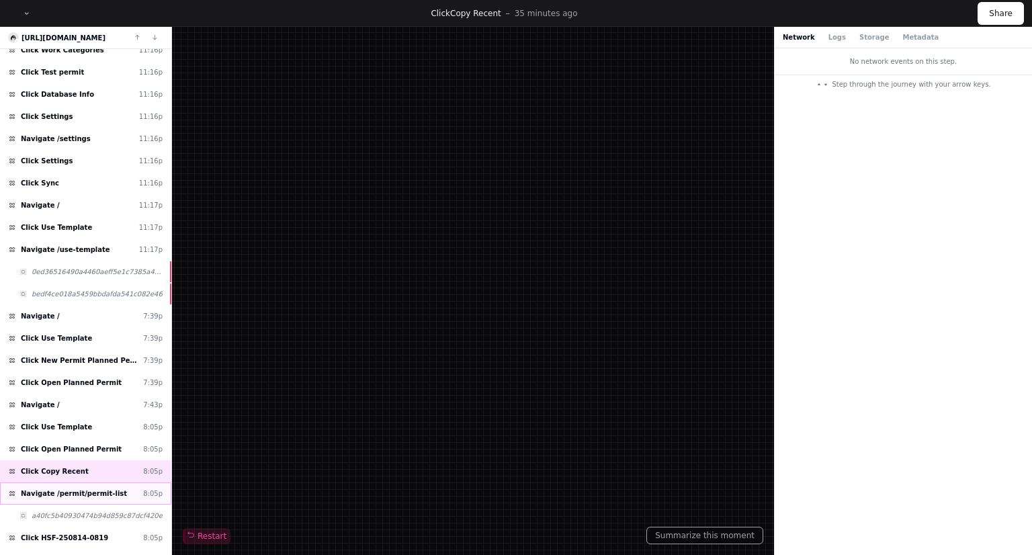
scroll to position [5649, 0]
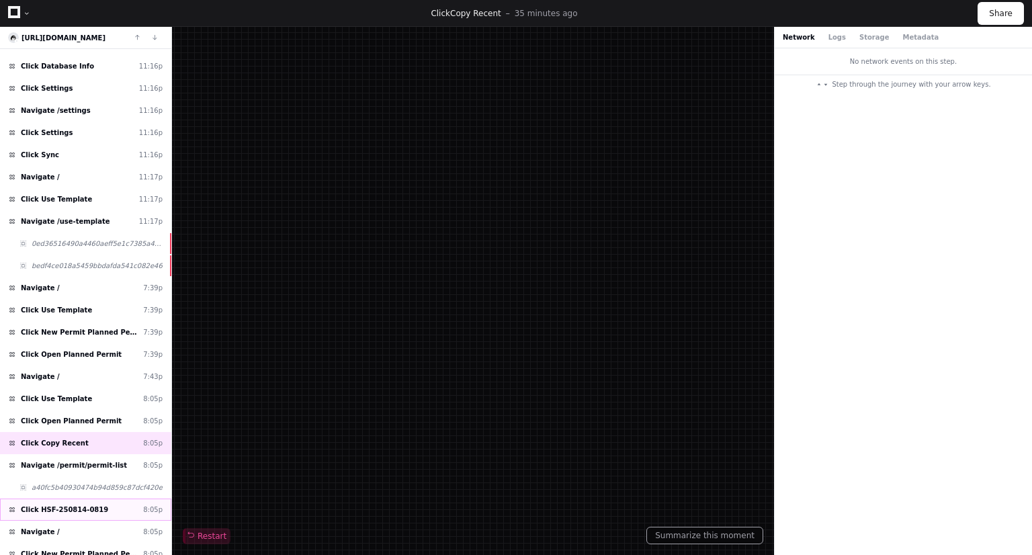
click at [91, 499] on div "Click HSF-250814-0819 8:05p" at bounding box center [85, 510] width 171 height 22
click at [94, 460] on span "Navigate /permit/permit-list" at bounding box center [74, 465] width 106 height 10
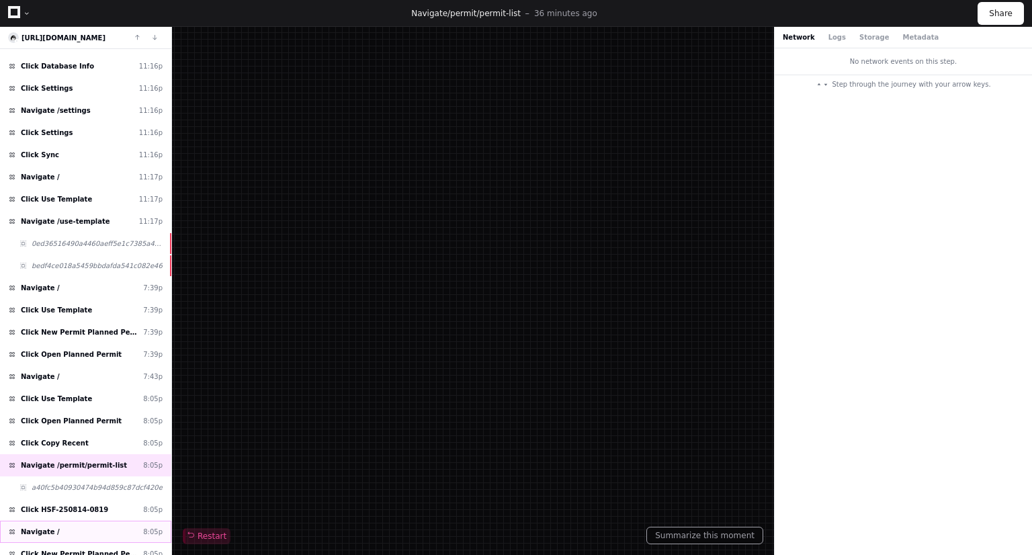
click at [97, 521] on div "Navigate / 8:05p" at bounding box center [85, 532] width 171 height 22
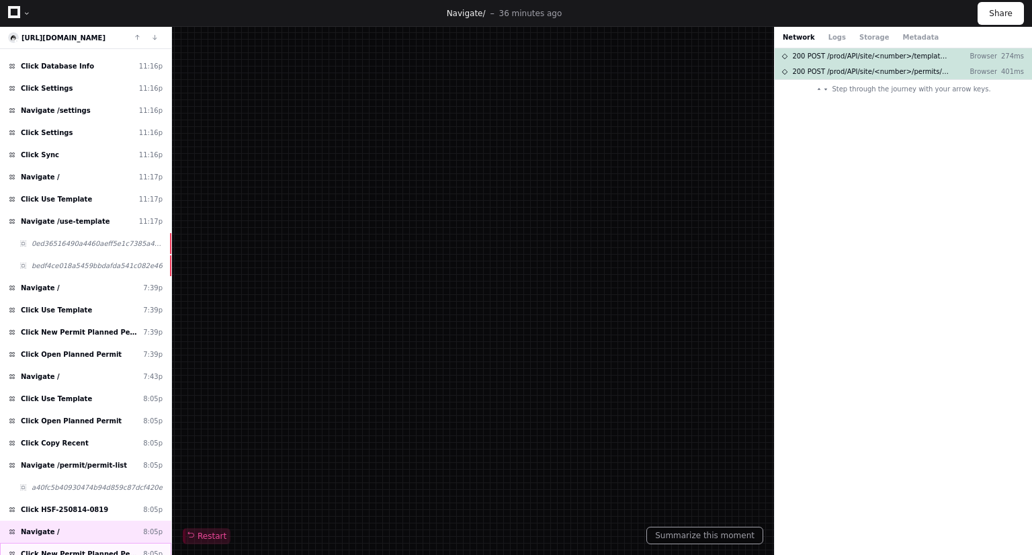
click at [86, 549] on span "Click New Permit Planned Permit Template" at bounding box center [79, 554] width 117 height 10
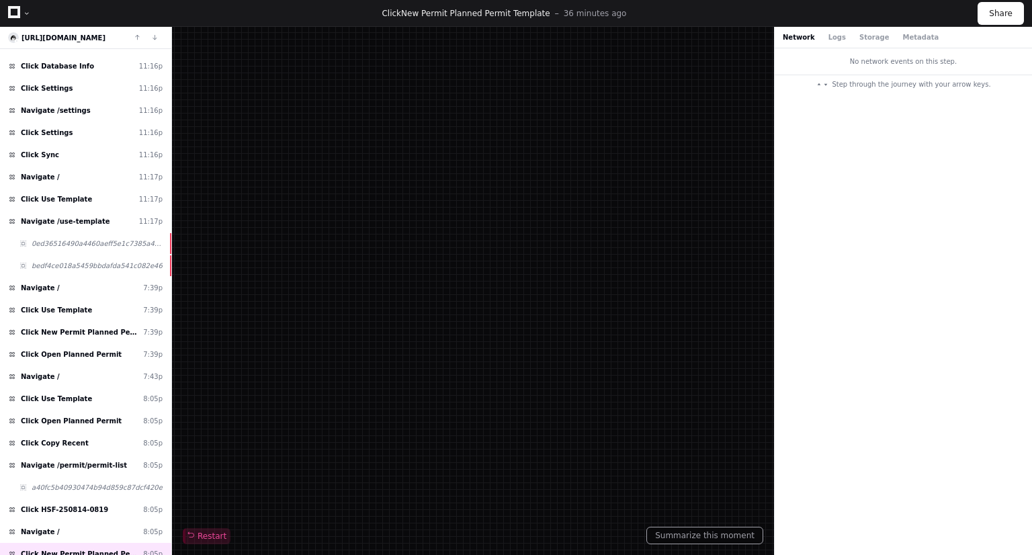
click at [91, 432] on div "Click Copy Recent 8:05p" at bounding box center [85, 443] width 171 height 22
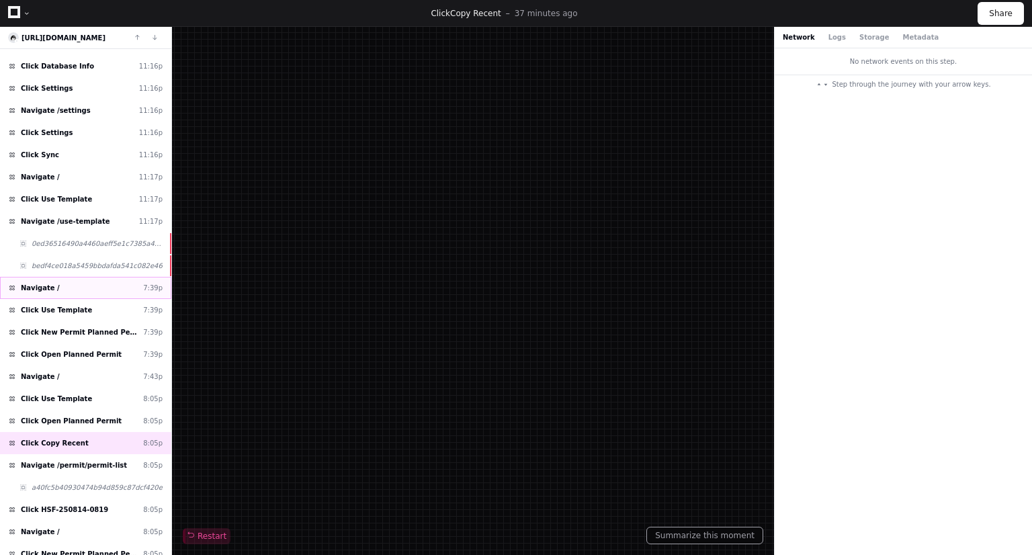
click at [77, 277] on div "Navigate / 7:39p" at bounding box center [85, 288] width 171 height 22
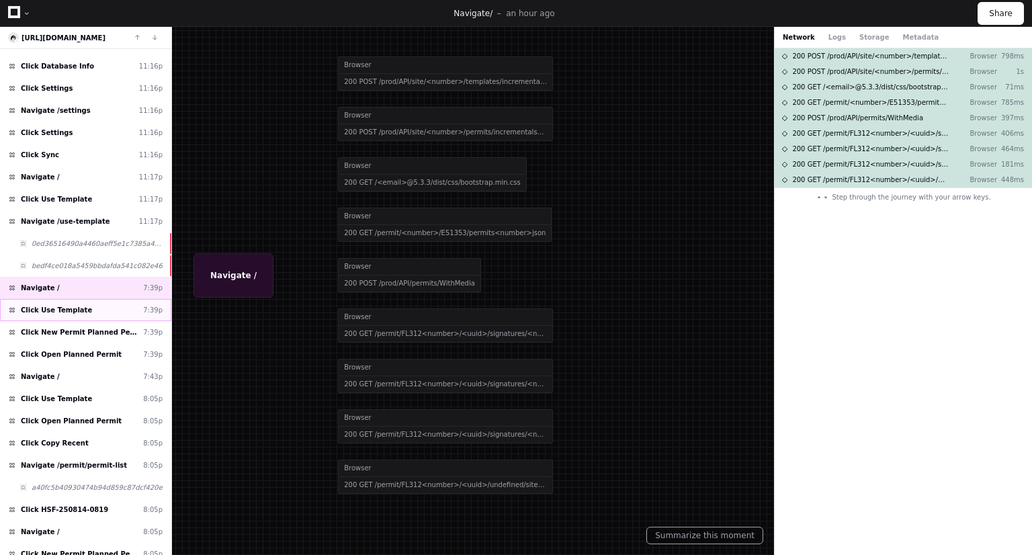
click at [79, 299] on div "Click Use Template 7:39p" at bounding box center [85, 310] width 171 height 22
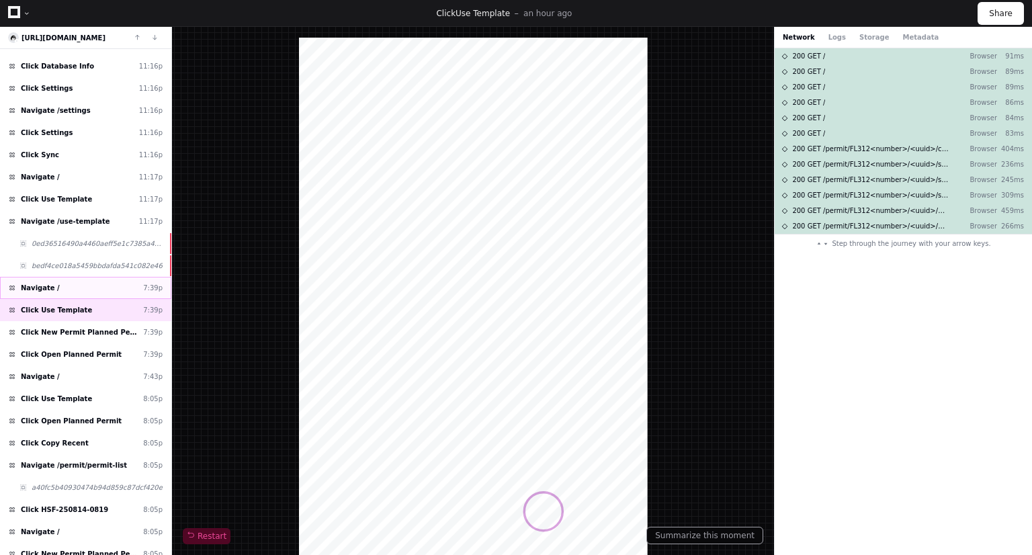
click at [94, 277] on div "Navigate / 7:39p" at bounding box center [85, 288] width 171 height 22
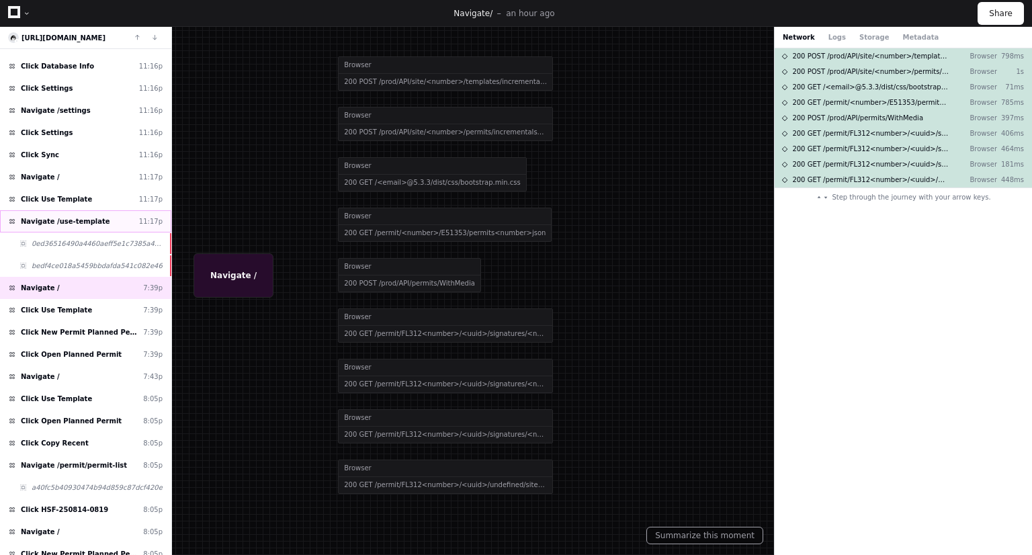
click at [86, 216] on span "Navigate /use-template" at bounding box center [65, 221] width 89 height 10
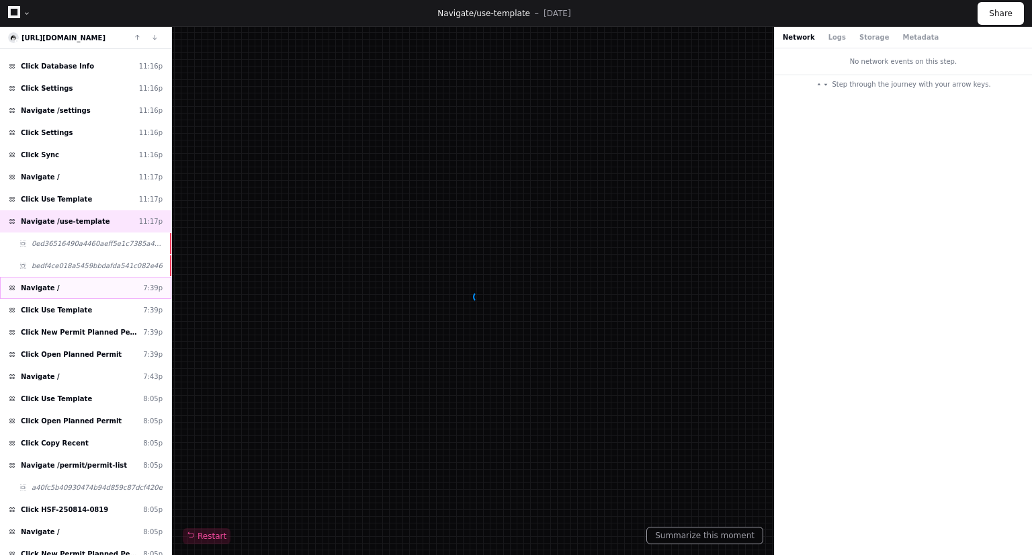
click at [87, 277] on div "Navigate / 7:39p" at bounding box center [85, 288] width 171 height 22
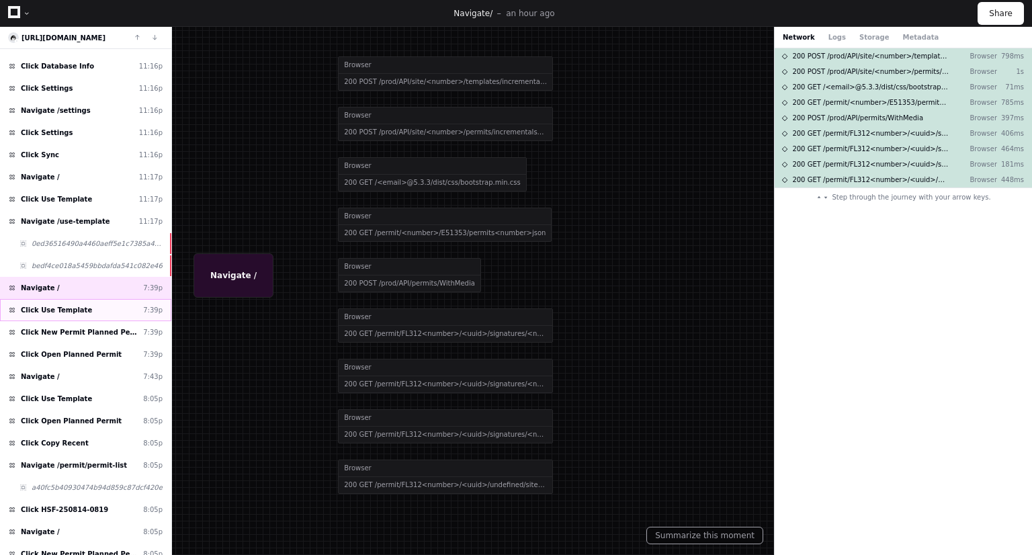
click at [86, 299] on div "Click Use Template 7:39p" at bounding box center [85, 310] width 171 height 22
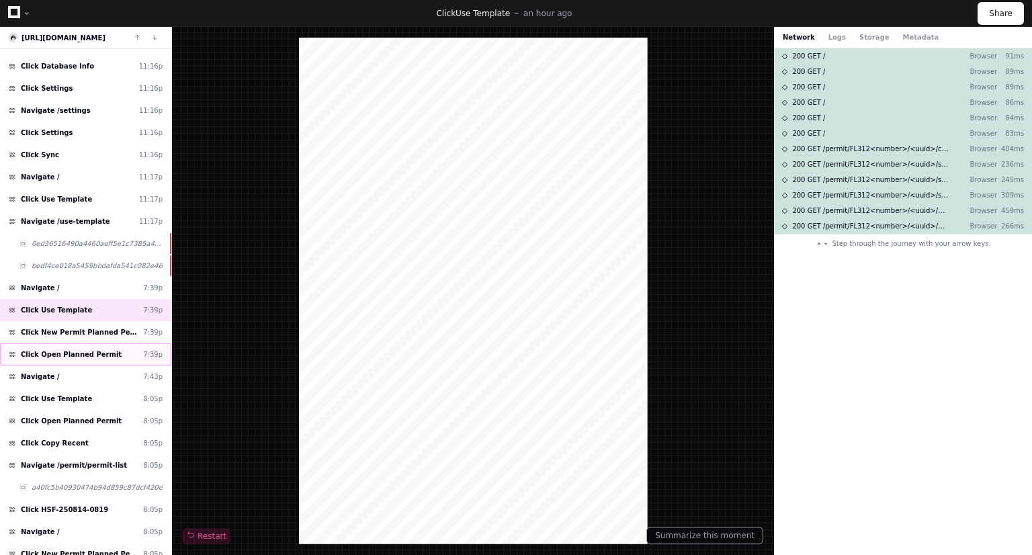
click at [89, 343] on div "Click Open Planned Permit 7:39p" at bounding box center [85, 354] width 171 height 22
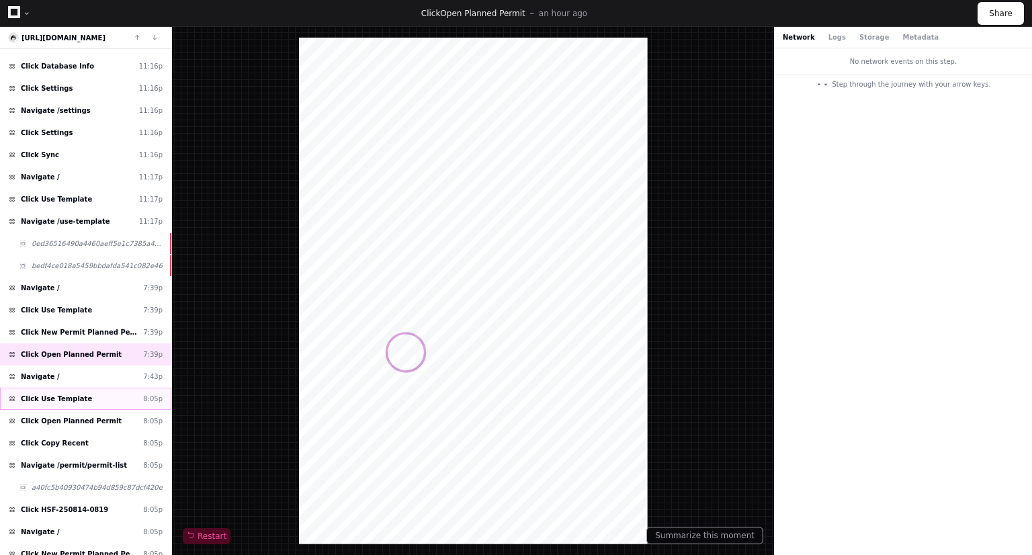
click at [91, 388] on div "Click Use Template 8:05p" at bounding box center [85, 399] width 171 height 22
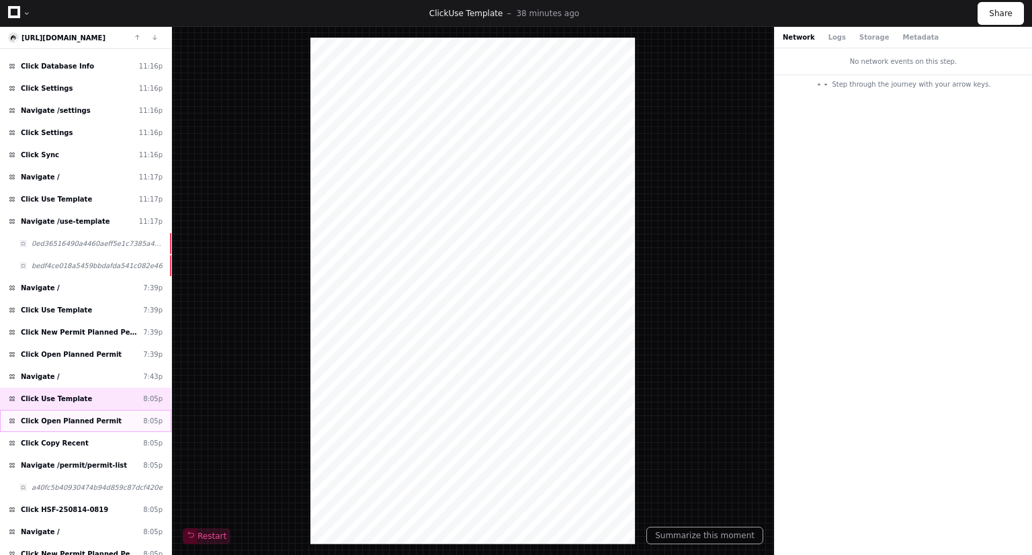
click at [96, 410] on div "Click Open Planned Permit 8:05p" at bounding box center [85, 421] width 171 height 22
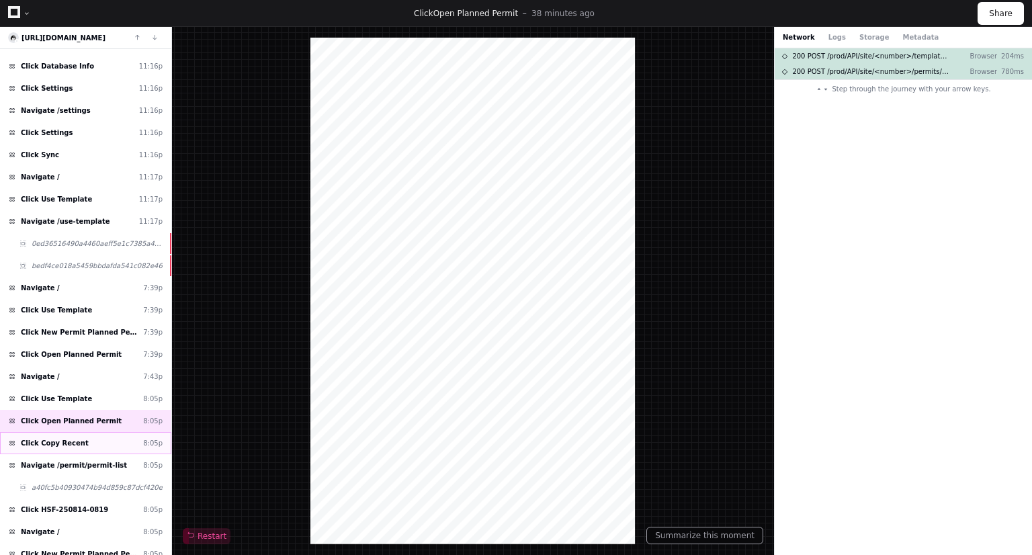
click at [87, 432] on div "Click Copy Recent 8:05p" at bounding box center [85, 443] width 171 height 22
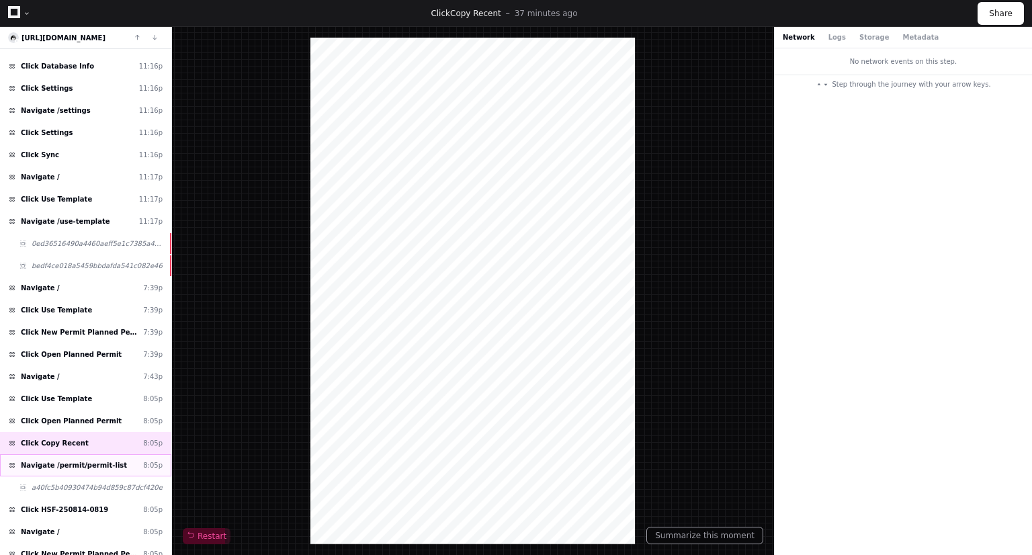
click at [107, 454] on div "Navigate /permit/permit-list 8:05p" at bounding box center [85, 465] width 171 height 22
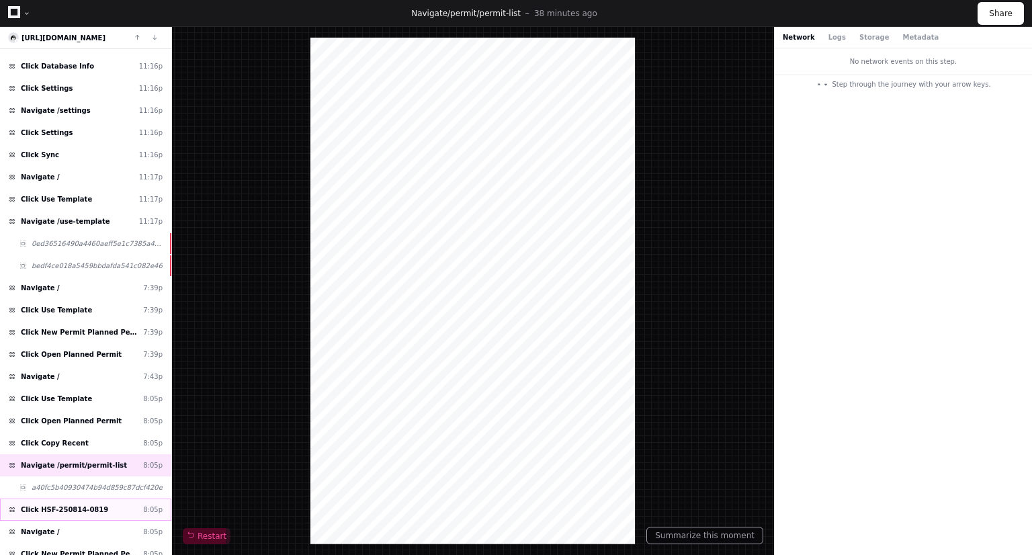
click at [108, 499] on div "Click HSF-250814-0819 8:05p" at bounding box center [85, 510] width 171 height 22
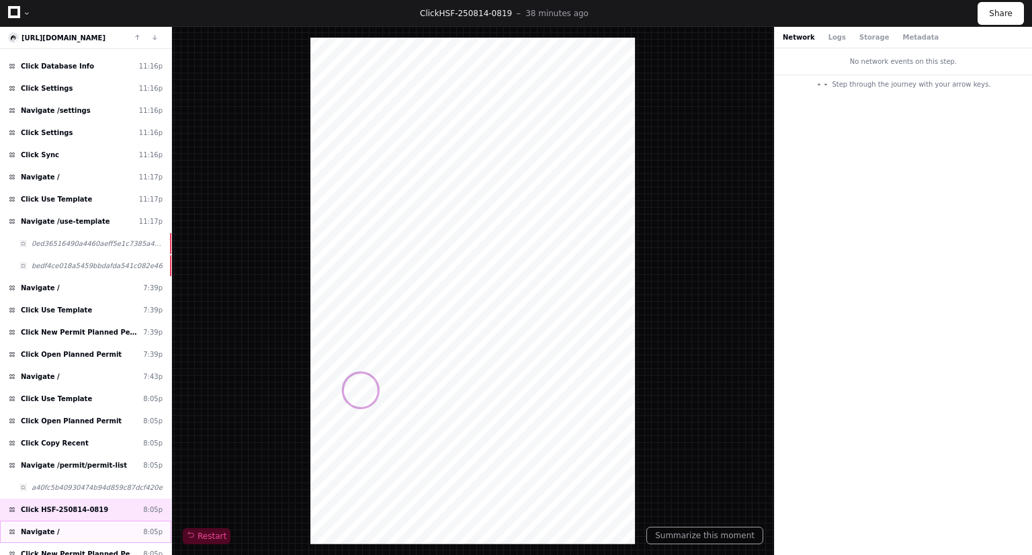
click at [75, 521] on div "Navigate / 8:05p" at bounding box center [85, 532] width 171 height 22
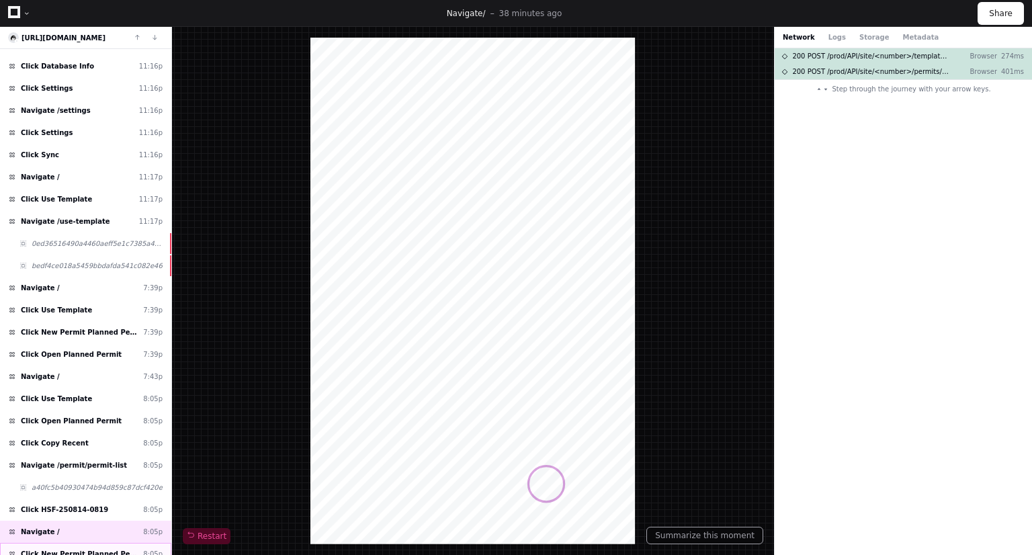
click at [87, 543] on div "Click New Permit Planned Permit Template 8:05p" at bounding box center [85, 554] width 171 height 22
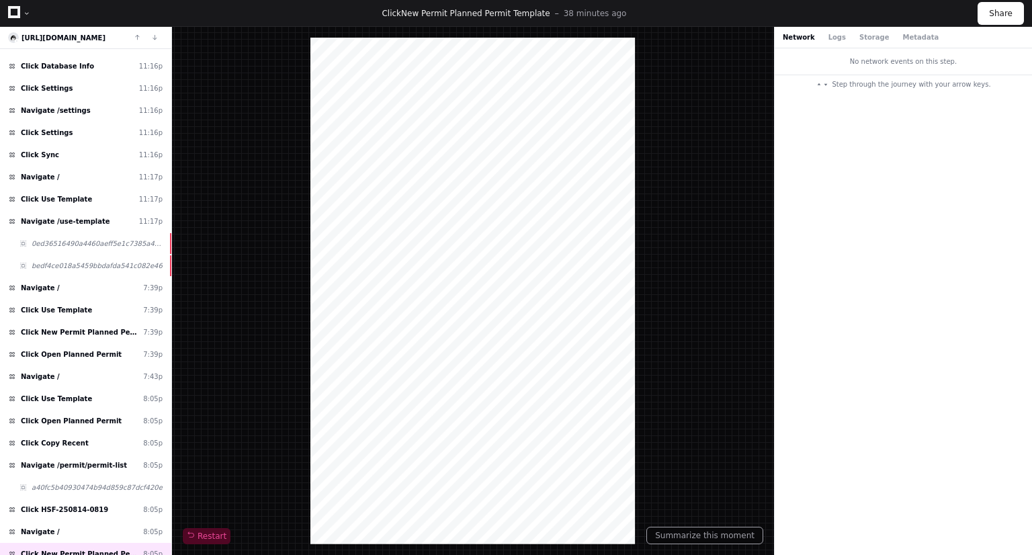
click at [89, 277] on div "Navigate / 7:39p" at bounding box center [85, 288] width 171 height 22
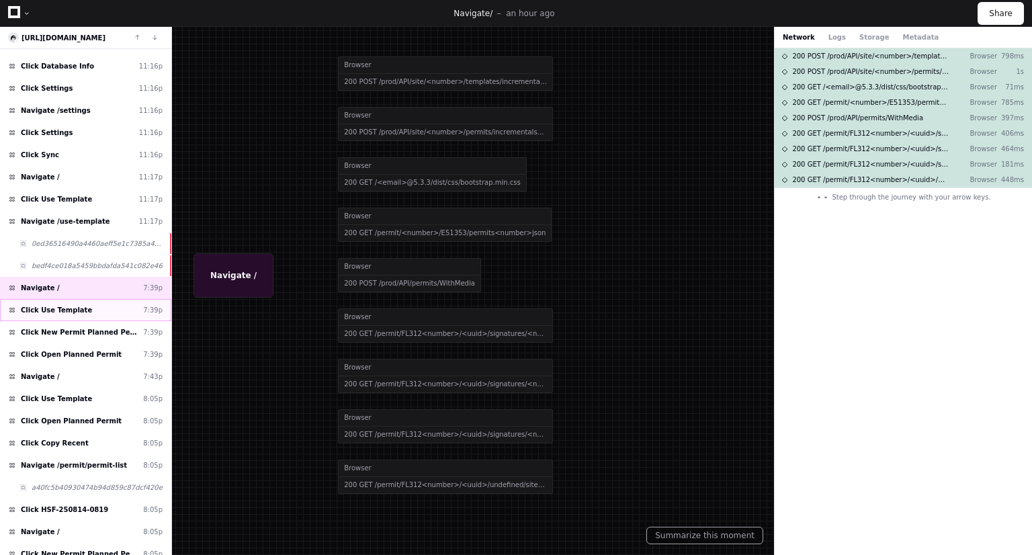
click at [103, 299] on div "Click Use Template 7:39p" at bounding box center [85, 310] width 171 height 22
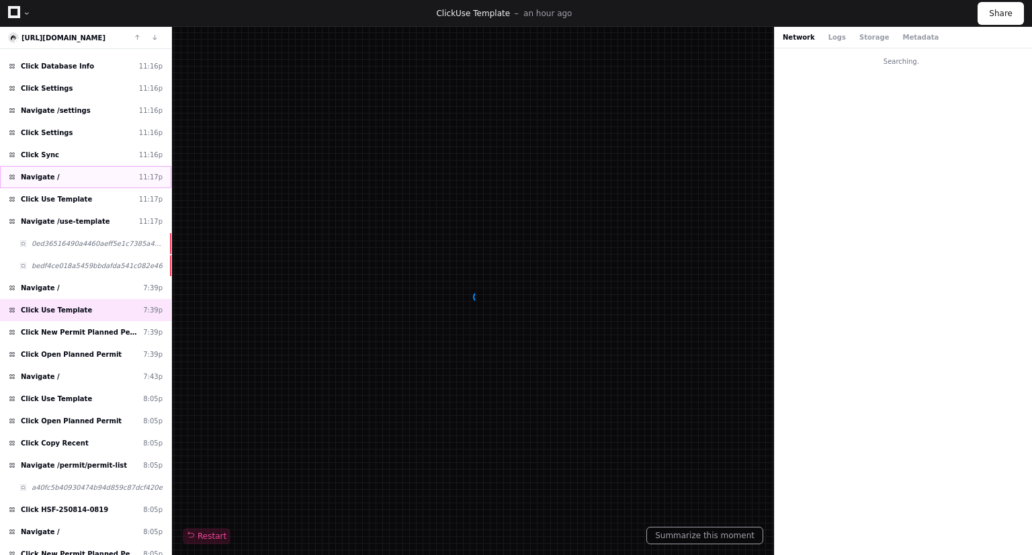
click at [78, 166] on div "Navigate / 11:17p" at bounding box center [85, 177] width 171 height 22
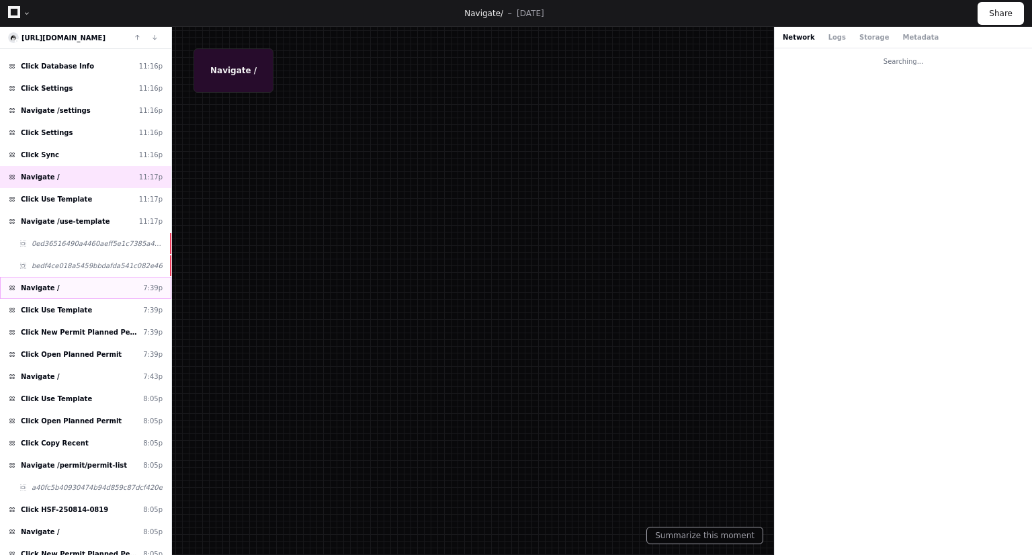
click at [76, 277] on div "Navigate / 7:39p" at bounding box center [85, 288] width 171 height 22
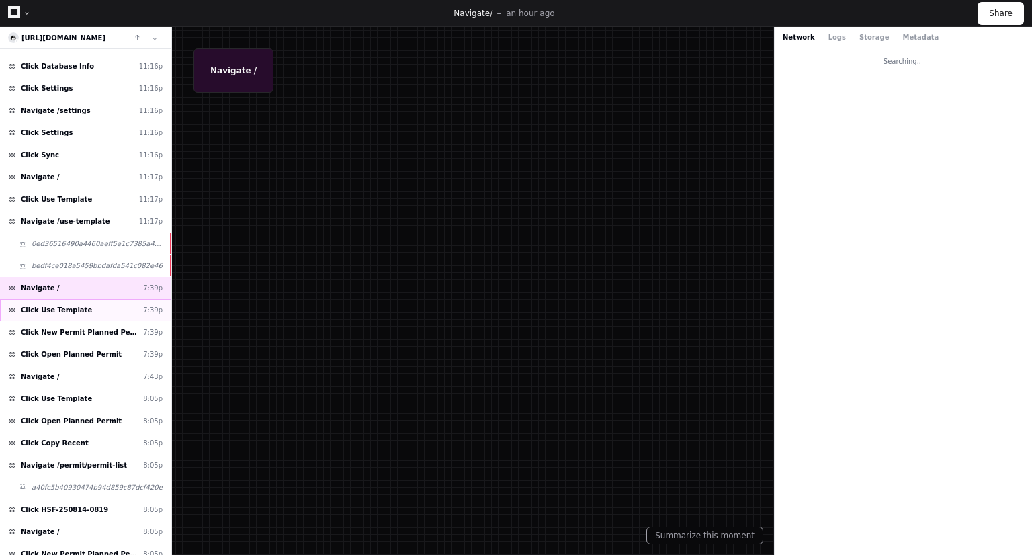
click at [95, 299] on div "Click Use Template 7:39p" at bounding box center [85, 310] width 171 height 22
